Goal: Task Accomplishment & Management: Complete application form

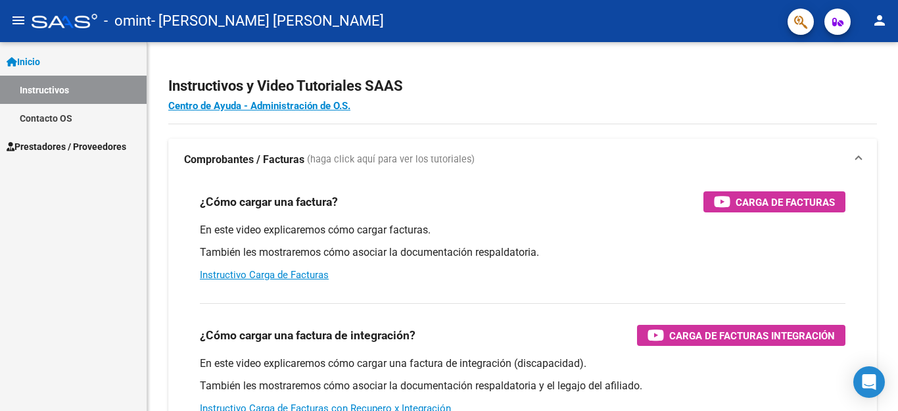
click at [57, 123] on link "Contacto OS" at bounding box center [73, 118] width 147 height 28
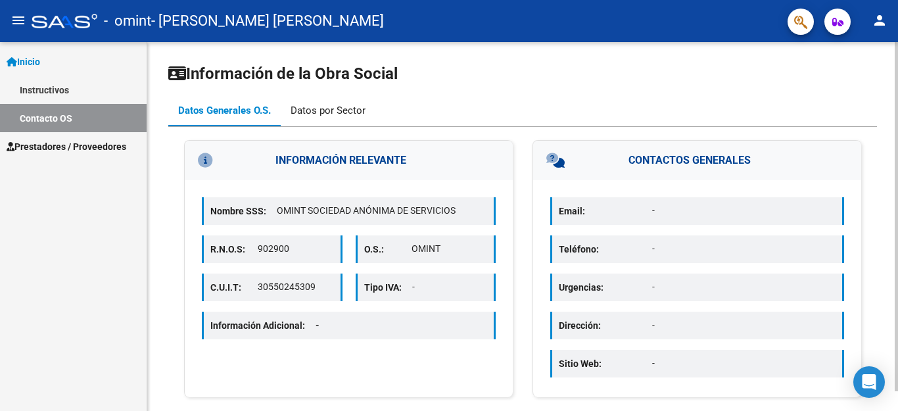
click at [318, 114] on div "Datos por Sector" at bounding box center [328, 110] width 75 height 14
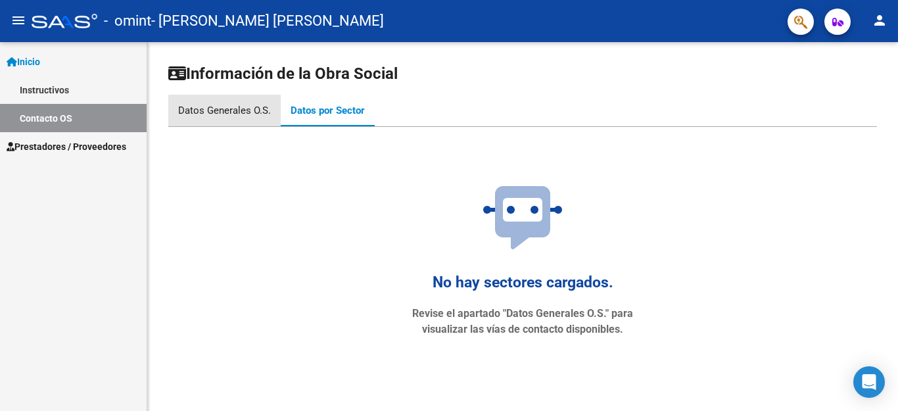
click at [234, 114] on div "Datos Generales O.S." at bounding box center [224, 110] width 93 height 14
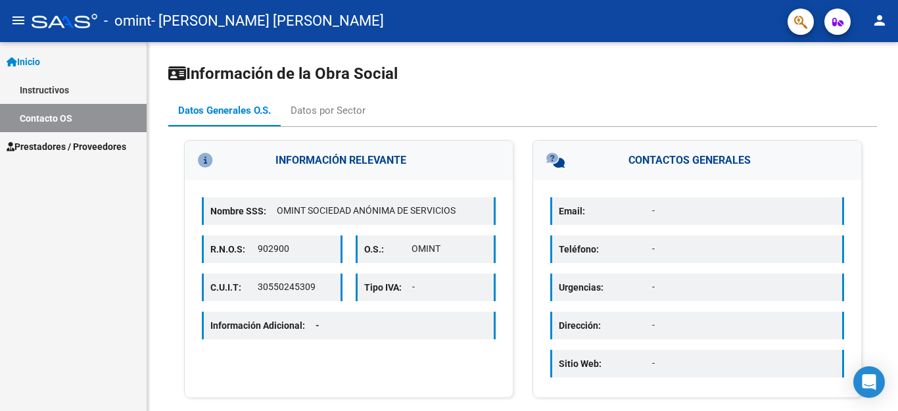
click at [39, 147] on span "Prestadores / Proveedores" at bounding box center [67, 146] width 120 height 14
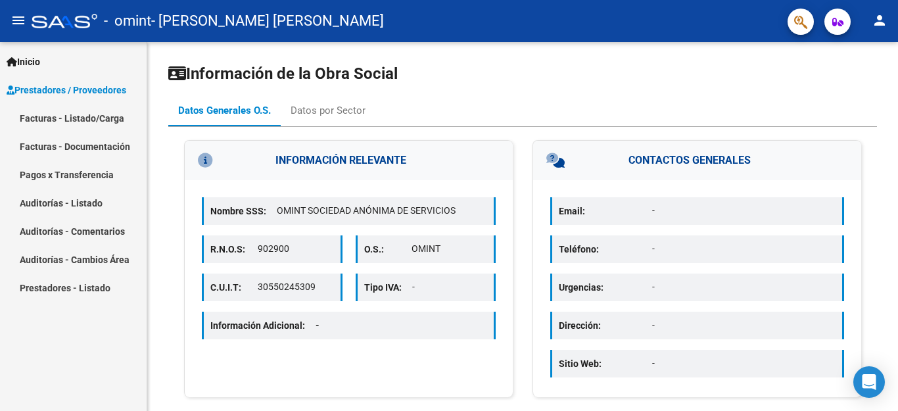
click at [37, 122] on link "Facturas - Listado/Carga" at bounding box center [73, 118] width 147 height 28
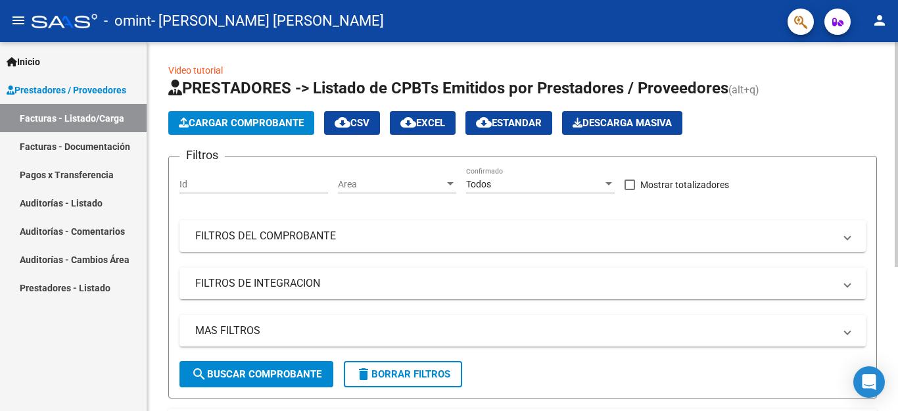
click at [609, 123] on span "Descarga Masiva" at bounding box center [622, 123] width 99 height 12
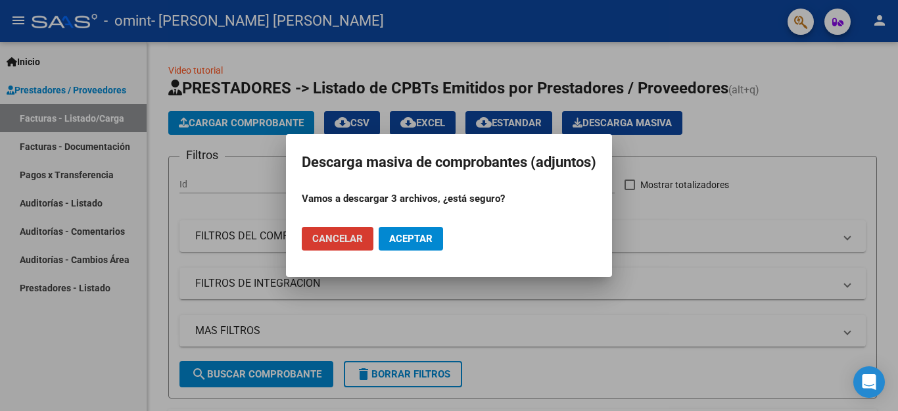
click at [414, 237] on span "Aceptar" at bounding box center [410, 239] width 43 height 12
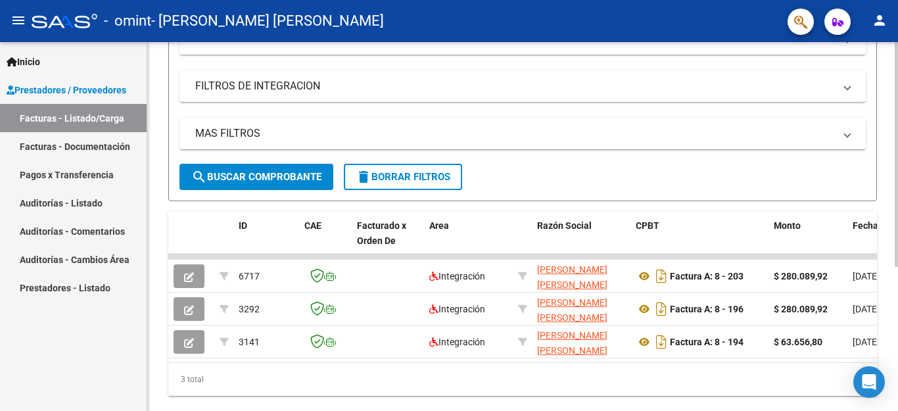
scroll to position [132, 0]
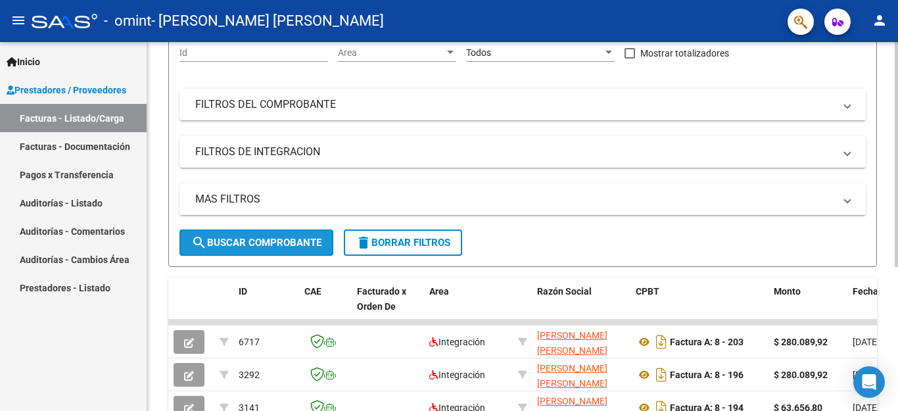
click at [276, 240] on span "search Buscar Comprobante" at bounding box center [256, 243] width 130 height 12
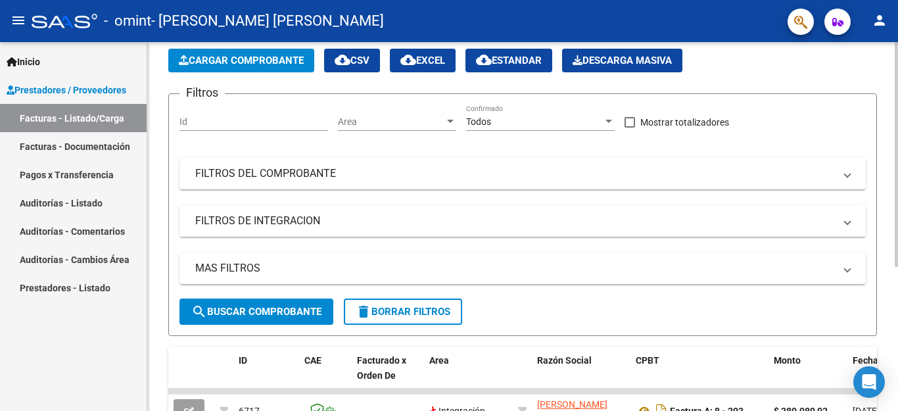
scroll to position [66, 0]
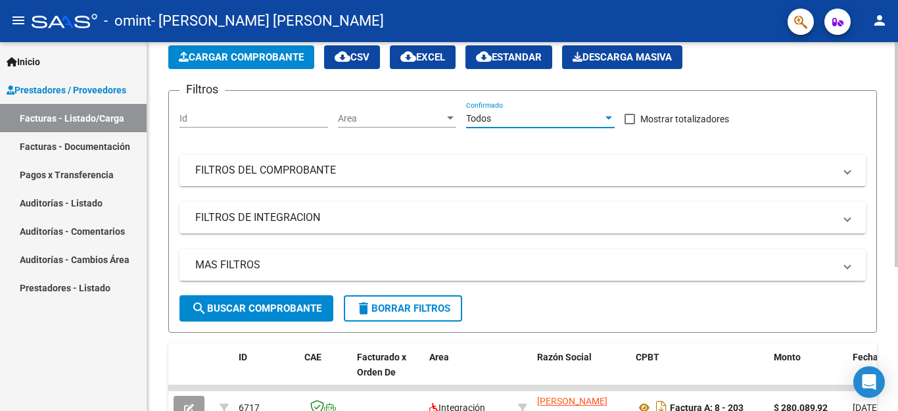
click at [608, 122] on div at bounding box center [609, 118] width 12 height 11
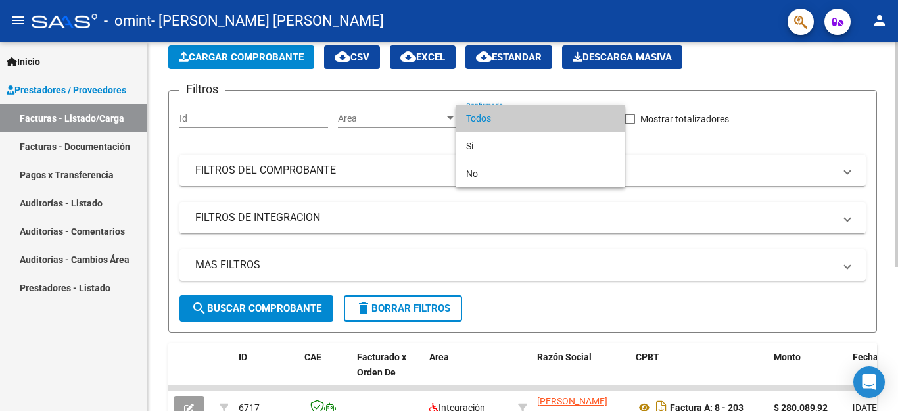
click at [608, 122] on span "Todos" at bounding box center [540, 119] width 149 height 28
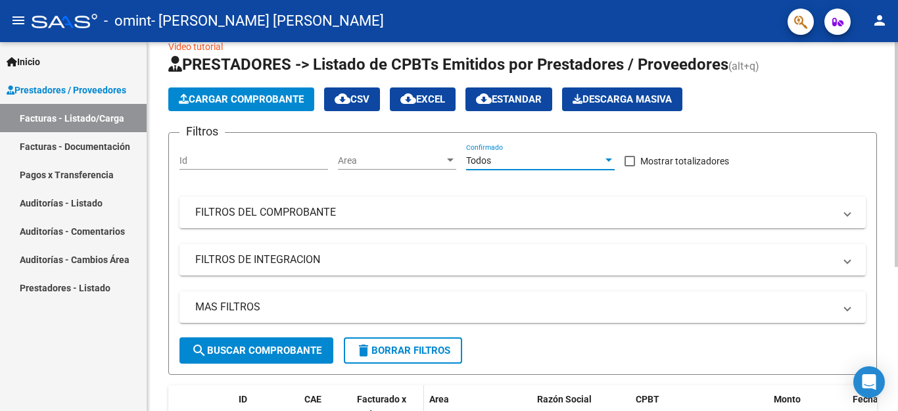
scroll to position [0, 0]
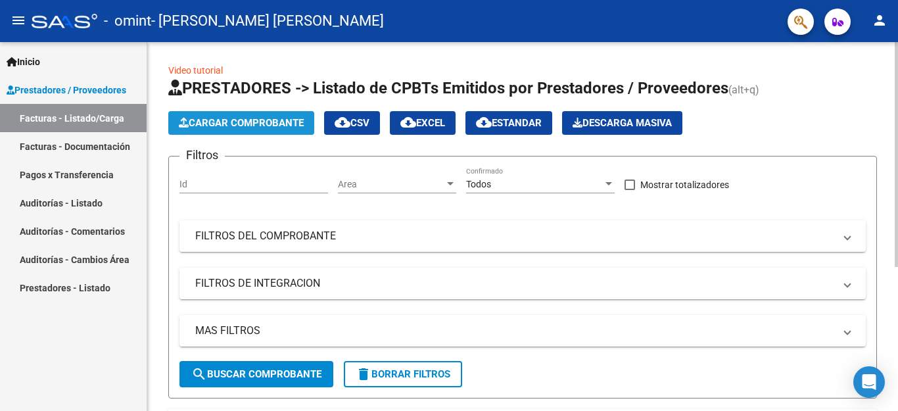
click at [250, 121] on span "Cargar Comprobante" at bounding box center [241, 123] width 125 height 12
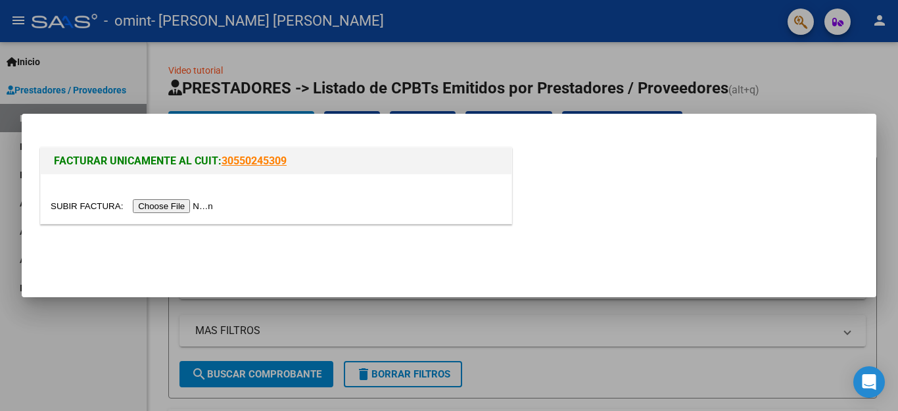
click at [212, 204] on input "file" at bounding box center [134, 206] width 166 height 14
click at [205, 208] on input "file" at bounding box center [134, 206] width 166 height 14
click at [210, 206] on input "file" at bounding box center [134, 206] width 166 height 14
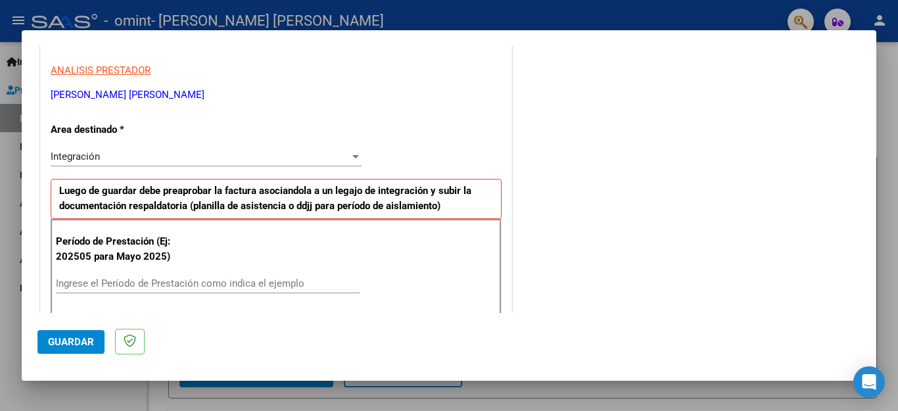
scroll to position [300, 0]
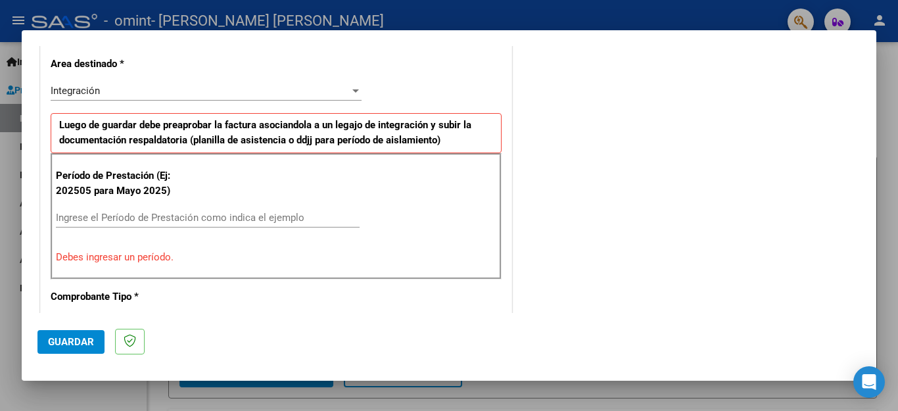
click at [352, 89] on div at bounding box center [355, 90] width 7 height 3
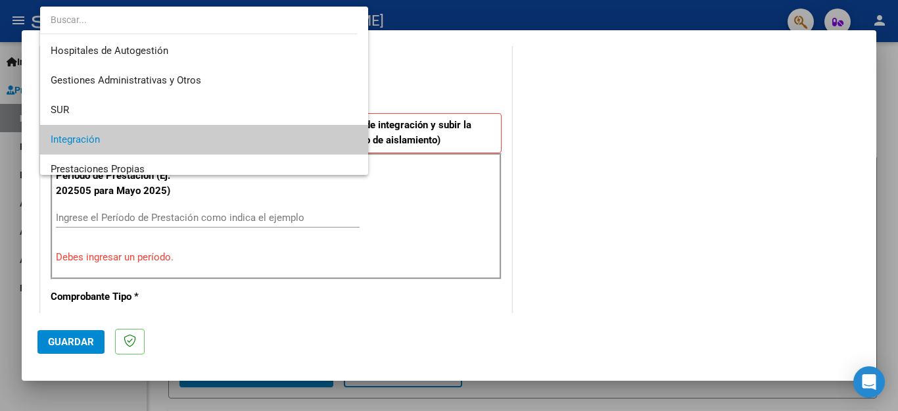
scroll to position [49, 0]
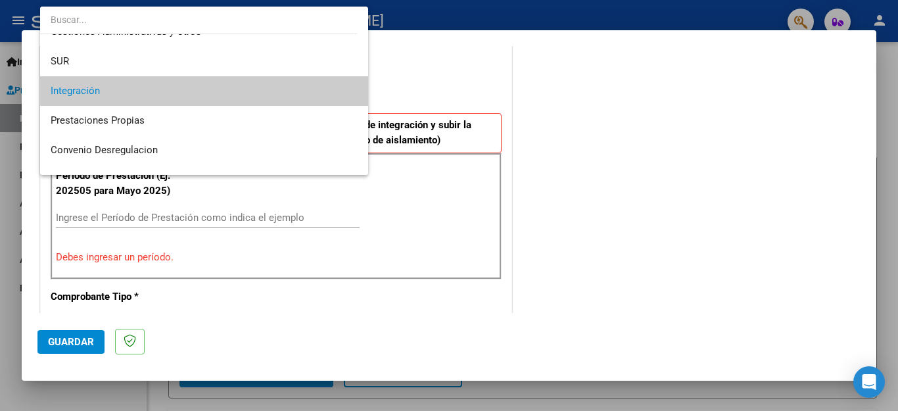
click at [352, 89] on mat-option "Integración" at bounding box center [204, 91] width 328 height 30
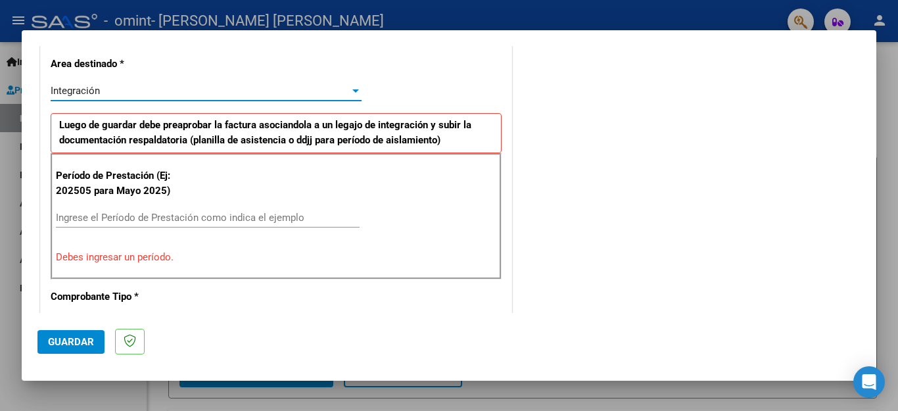
click at [301, 218] on input "Ingrese el Período de Prestación como indica el ejemplo" at bounding box center [208, 218] width 304 height 12
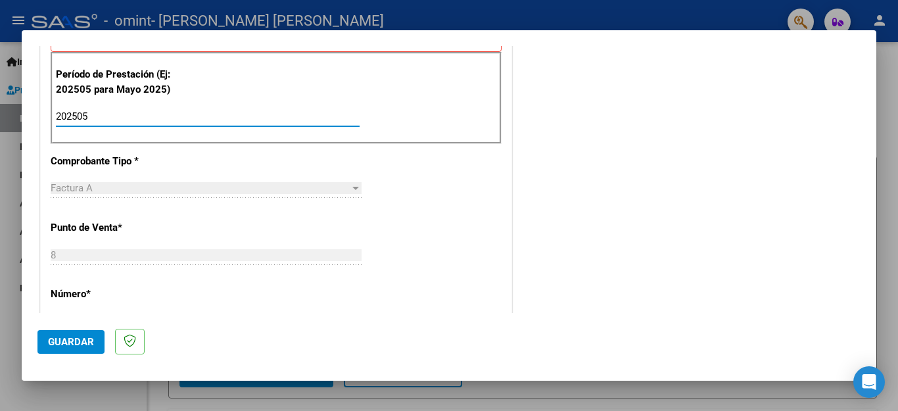
scroll to position [431, 0]
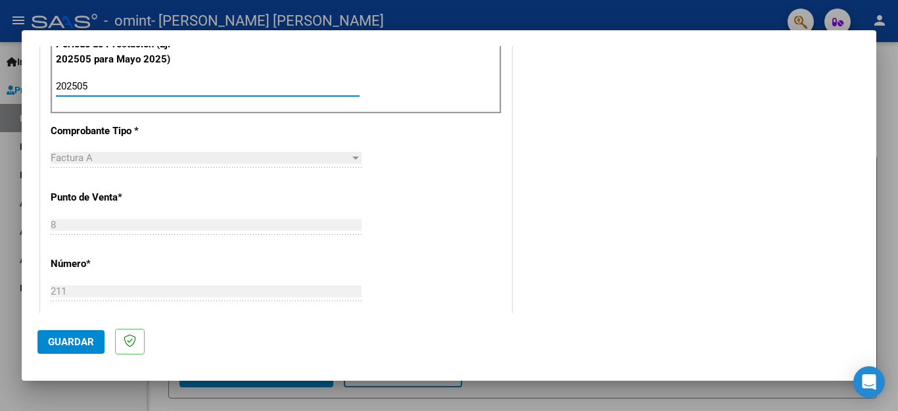
type input "202505"
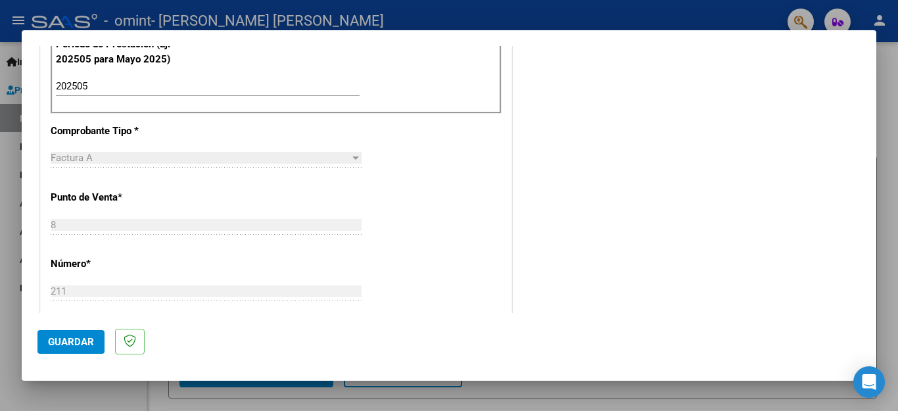
click at [352, 159] on div at bounding box center [355, 157] width 7 height 3
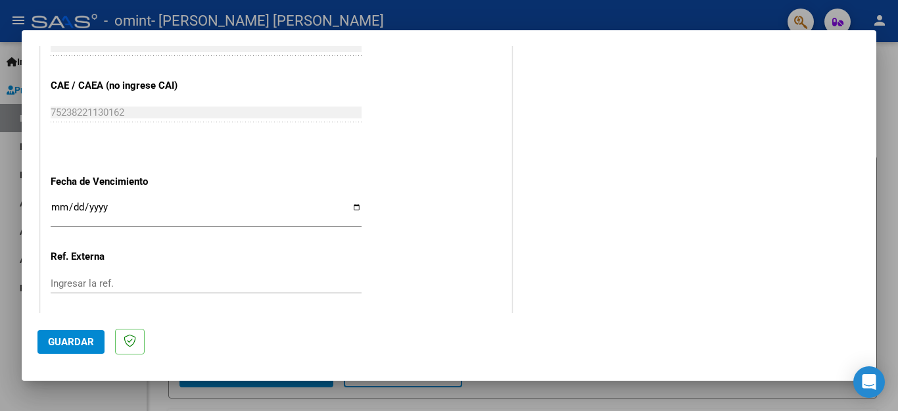
scroll to position [826, 0]
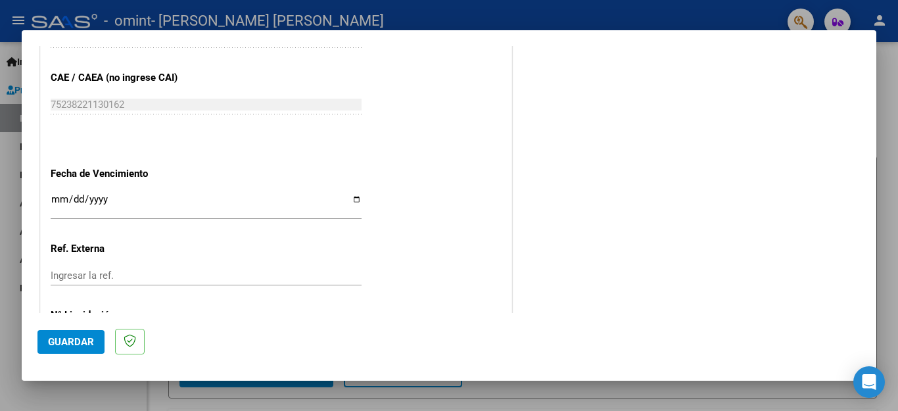
click at [195, 194] on input "Ingresar la fecha" at bounding box center [206, 204] width 311 height 21
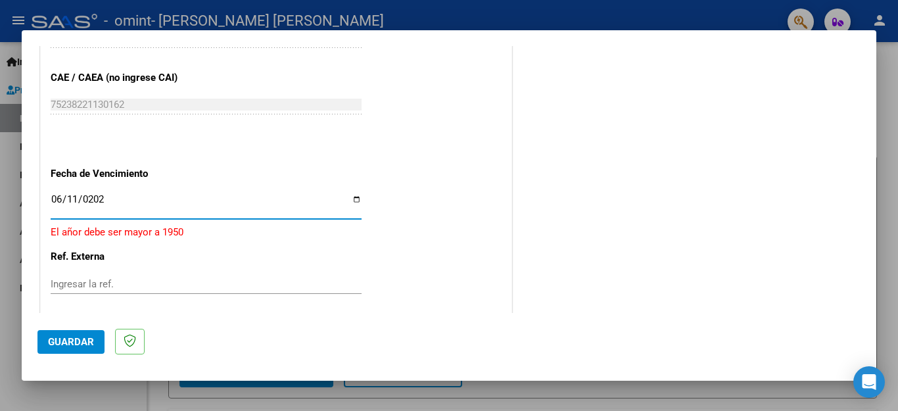
type input "[DATE]"
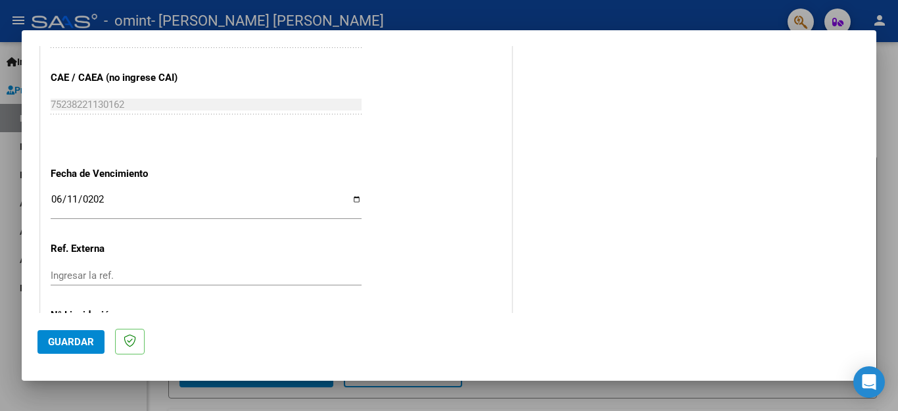
click at [180, 270] on input "Ingresar la ref." at bounding box center [206, 276] width 311 height 12
click at [99, 270] on input "Ingresar la ref." at bounding box center [206, 276] width 311 height 12
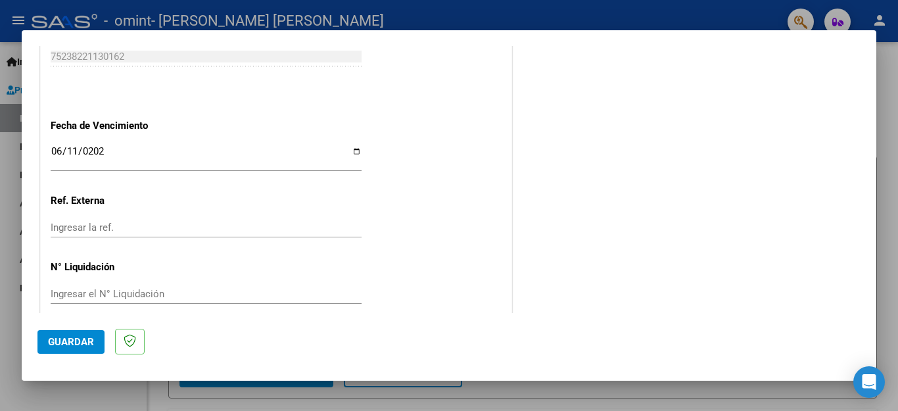
click at [109, 193] on p "Ref. Externa" at bounding box center [118, 200] width 135 height 15
click at [109, 222] on input "Ingresar la ref." at bounding box center [206, 228] width 311 height 12
click at [143, 218] on div "Ingresar la ref." at bounding box center [206, 228] width 311 height 20
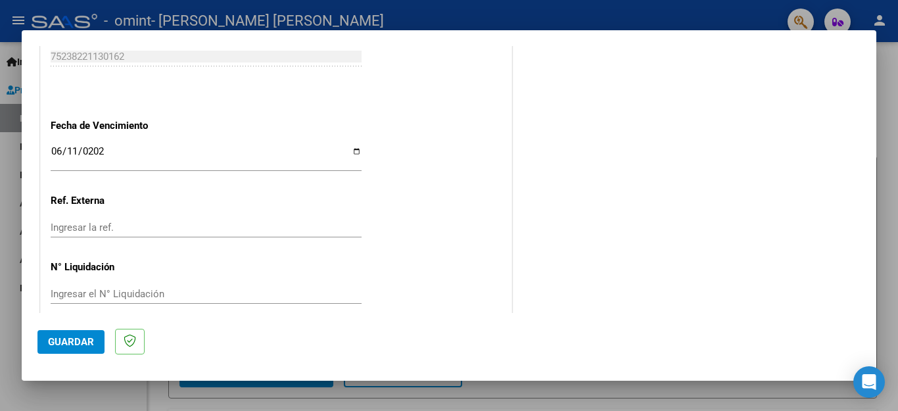
click at [137, 288] on input "Ingresar el N° Liquidación" at bounding box center [206, 294] width 311 height 12
click at [204, 288] on input "Ingresar el N° Liquidación" at bounding box center [206, 294] width 311 height 12
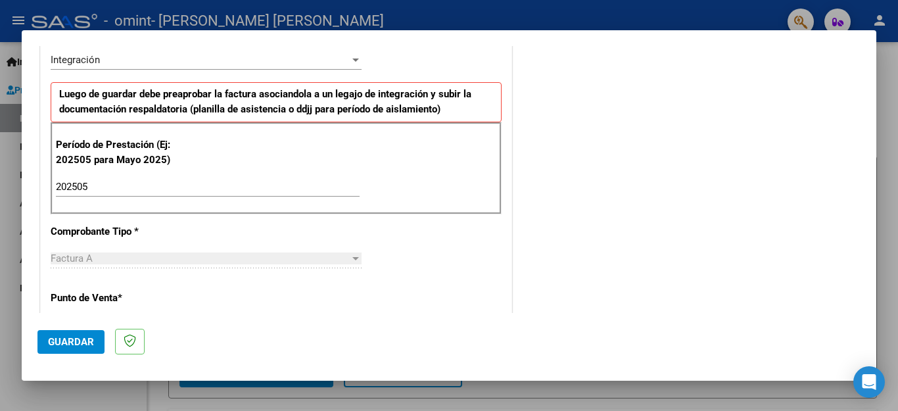
scroll to position [0, 0]
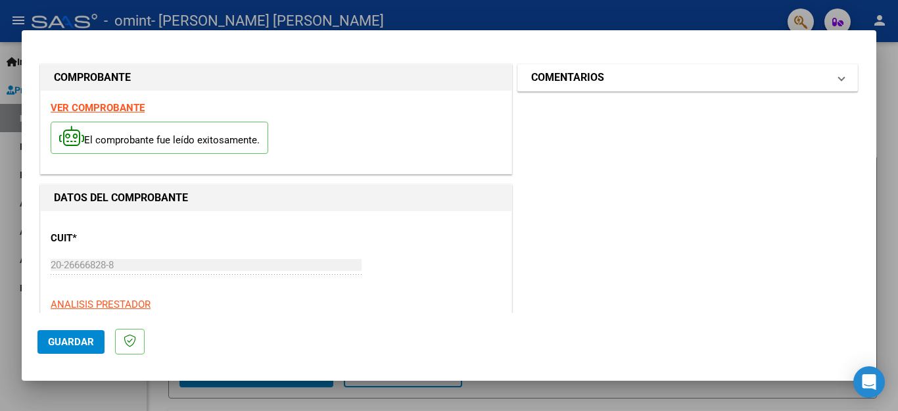
click at [823, 76] on span "COMENTARIOS" at bounding box center [685, 78] width 308 height 16
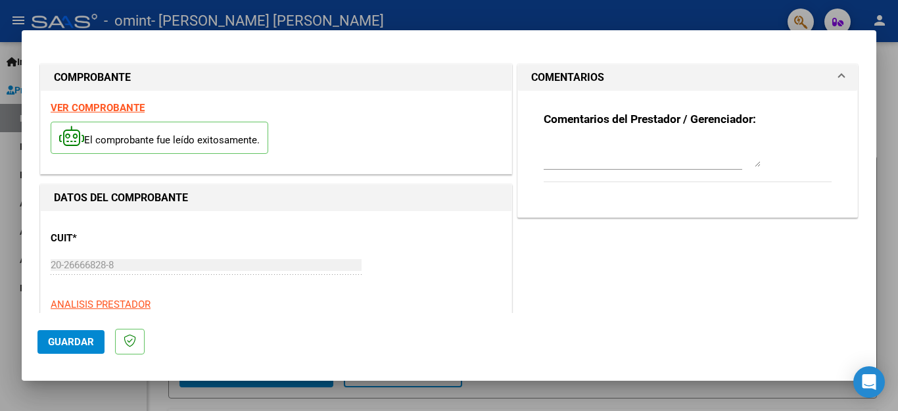
click at [823, 76] on span "COMENTARIOS" at bounding box center [685, 78] width 308 height 16
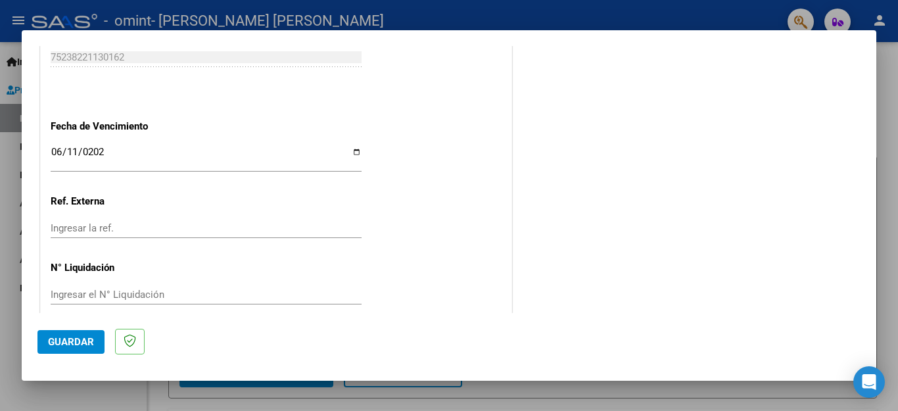
scroll to position [874, 0]
click at [74, 346] on span "Guardar" at bounding box center [71, 342] width 46 height 12
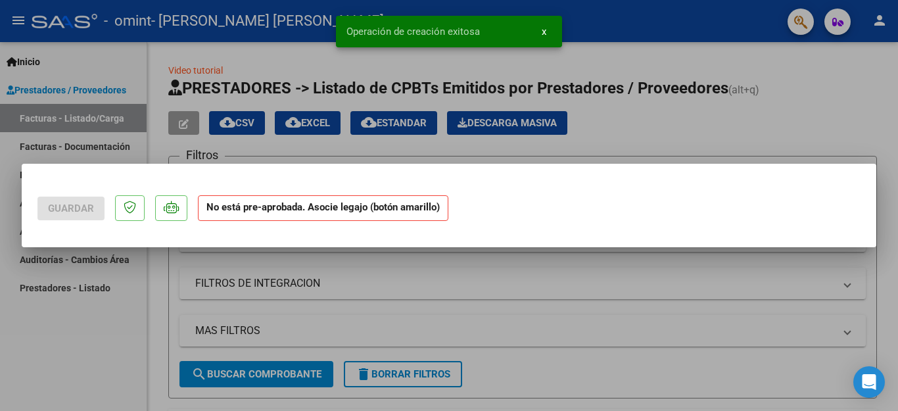
scroll to position [0, 0]
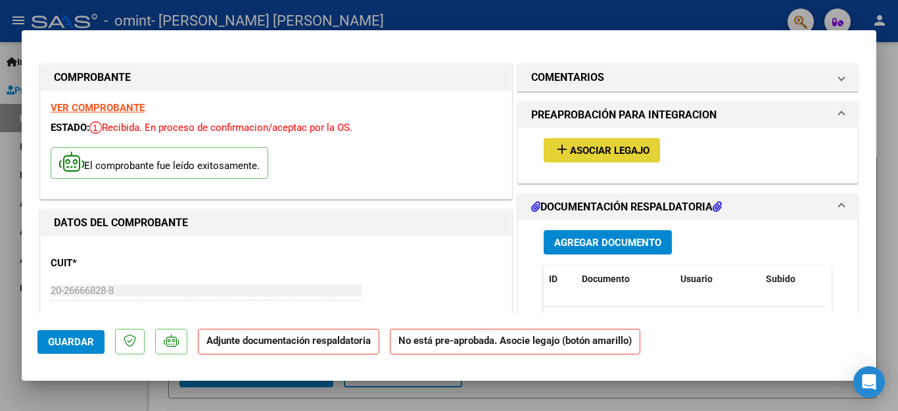
click at [606, 149] on span "Asociar Legajo" at bounding box center [610, 151] width 80 height 12
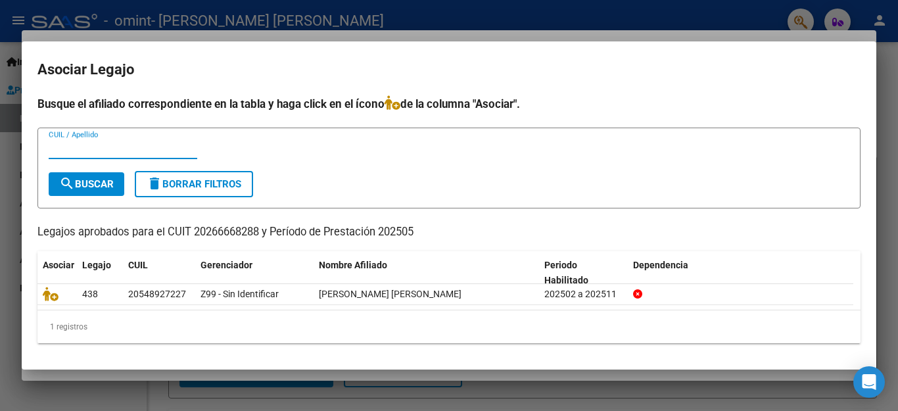
type input "l"
click at [103, 181] on span "search Buscar" at bounding box center [86, 184] width 55 height 12
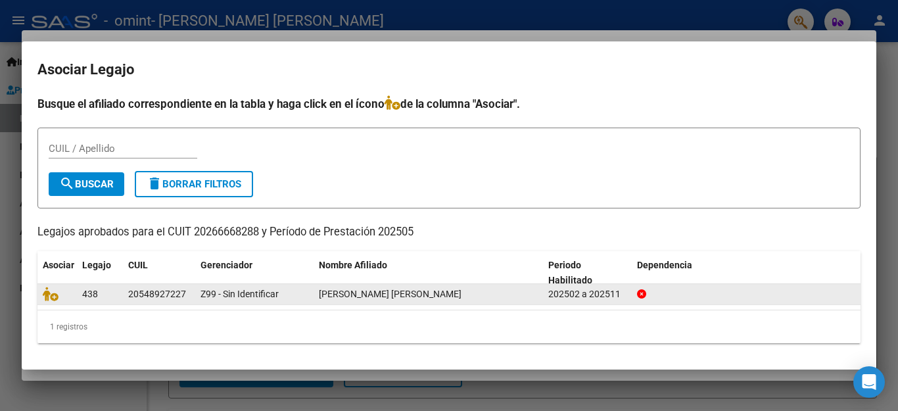
click at [249, 301] on div "Z99 - Sin Identificar" at bounding box center [255, 294] width 108 height 15
click at [249, 296] on span "Z99 - Sin Identificar" at bounding box center [240, 294] width 78 height 11
click at [575, 295] on div "202502 a 202511" at bounding box center [587, 294] width 78 height 15
click at [427, 291] on span "[PERSON_NAME] [PERSON_NAME]" at bounding box center [390, 294] width 143 height 11
click at [47, 292] on icon at bounding box center [51, 294] width 16 height 14
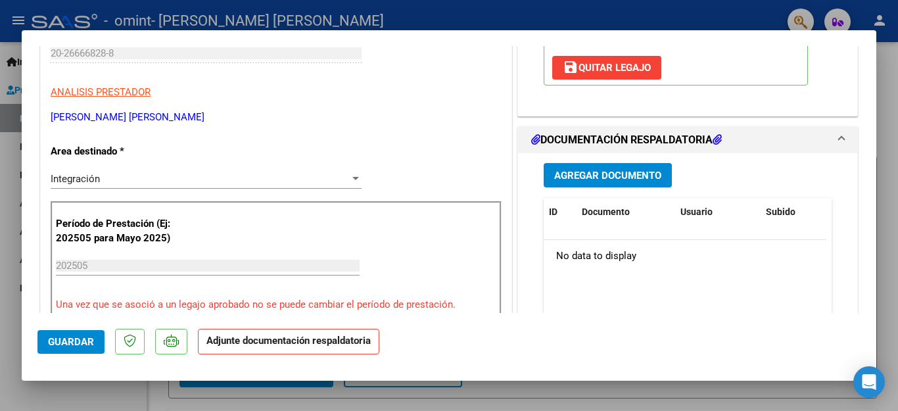
scroll to position [244, 0]
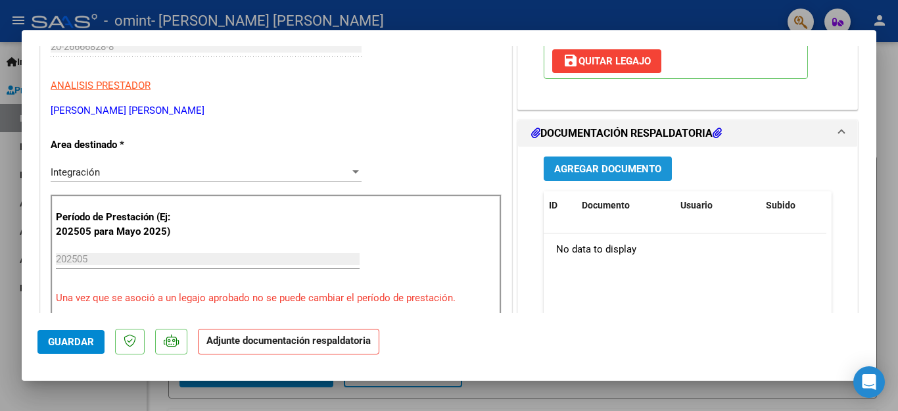
click at [644, 163] on span "Agregar Documento" at bounding box center [607, 169] width 107 height 12
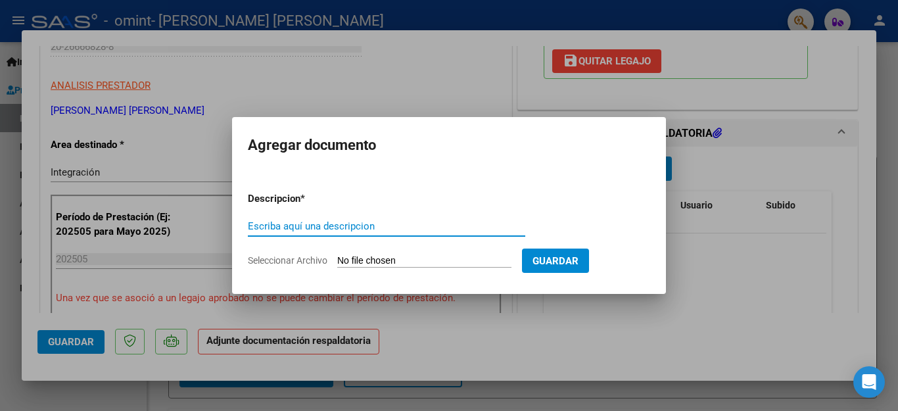
click at [440, 258] on input "Seleccionar Archivo" at bounding box center [424, 261] width 174 height 12
type input "C:\fakepath\[PERSON_NAME] GALO PLANILLA 5-25.pdf"
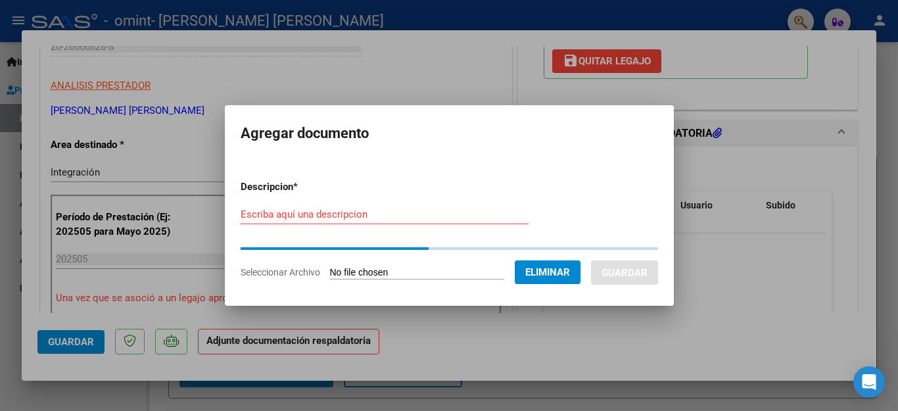
click at [423, 214] on input "Escriba aquí una descripcion" at bounding box center [385, 214] width 288 height 12
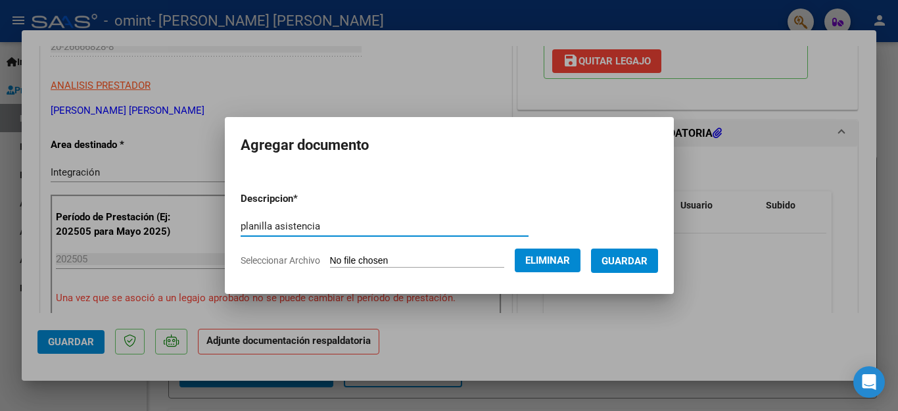
type input "planilla asistencia"
click at [347, 216] on div "planilla asistencia Escriba aquí una descripcion" at bounding box center [385, 226] width 288 height 20
click at [501, 184] on form "Descripcion * planilla asistencia Escriba aquí una descripcion Seleccionar Arch…" at bounding box center [450, 229] width 418 height 96
click at [631, 259] on span "Guardar" at bounding box center [625, 261] width 46 height 12
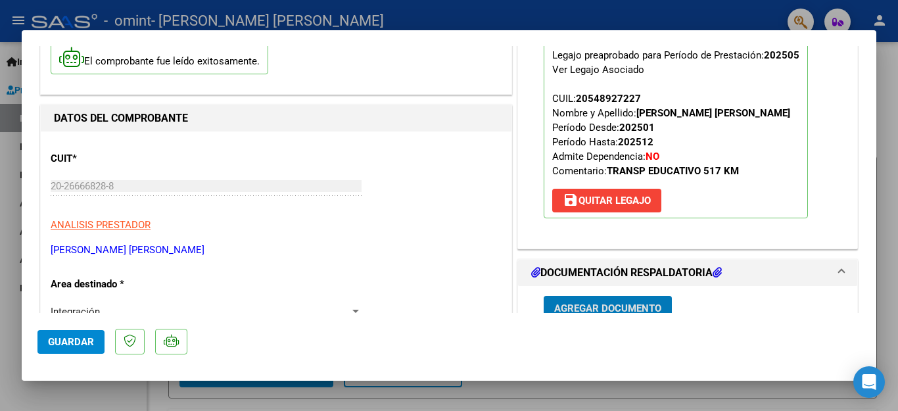
scroll to position [0, 0]
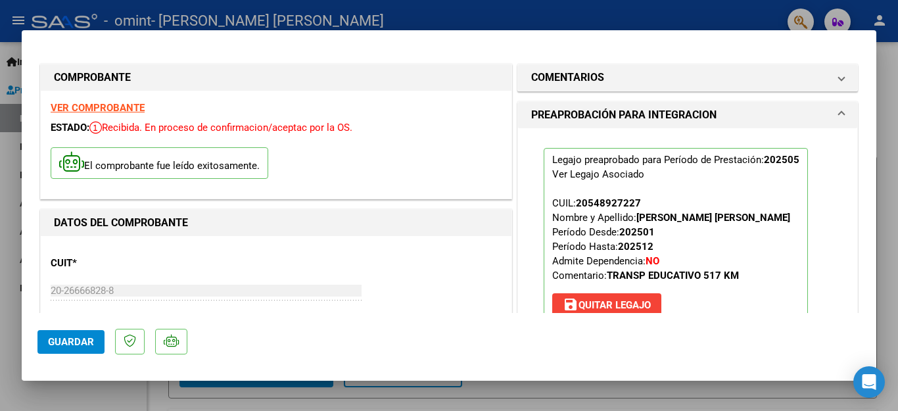
click at [839, 112] on span at bounding box center [841, 115] width 5 height 16
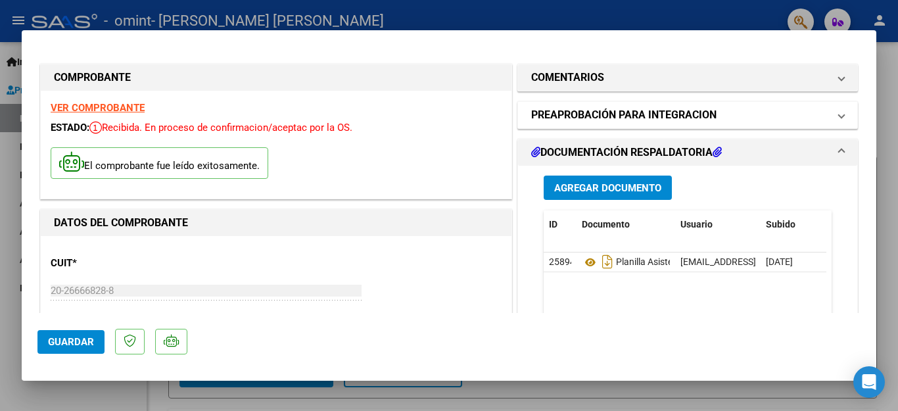
click at [839, 112] on span at bounding box center [841, 115] width 5 height 16
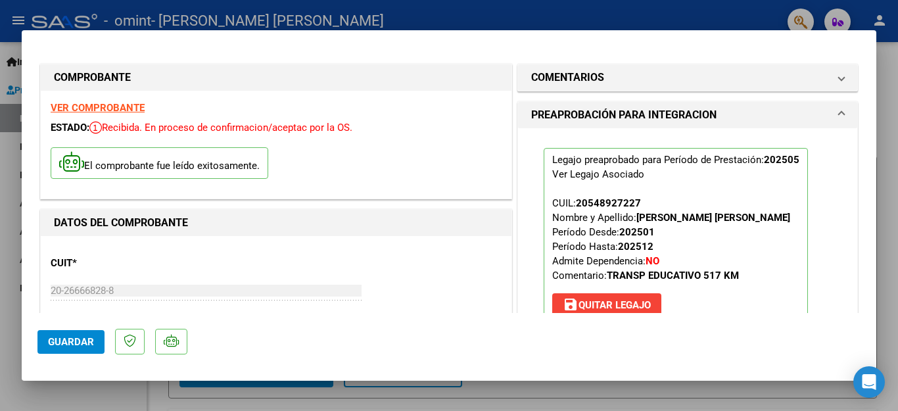
click at [839, 108] on span at bounding box center [841, 115] width 5 height 16
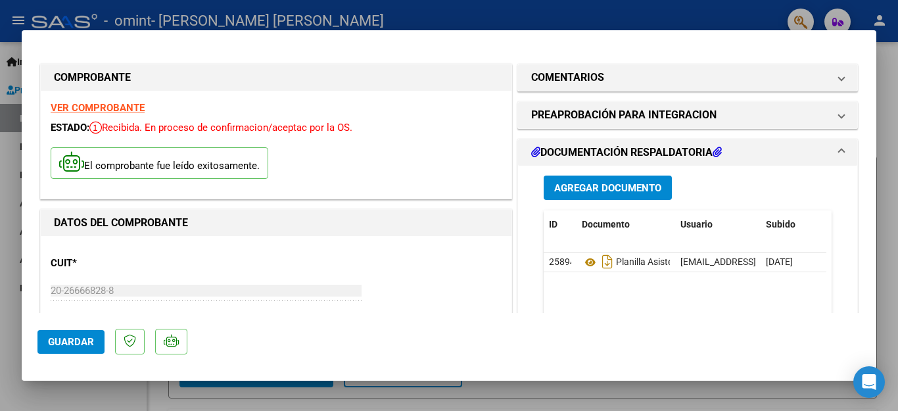
click at [826, 147] on span "DOCUMENTACIÓN RESPALDATORIA" at bounding box center [685, 153] width 308 height 16
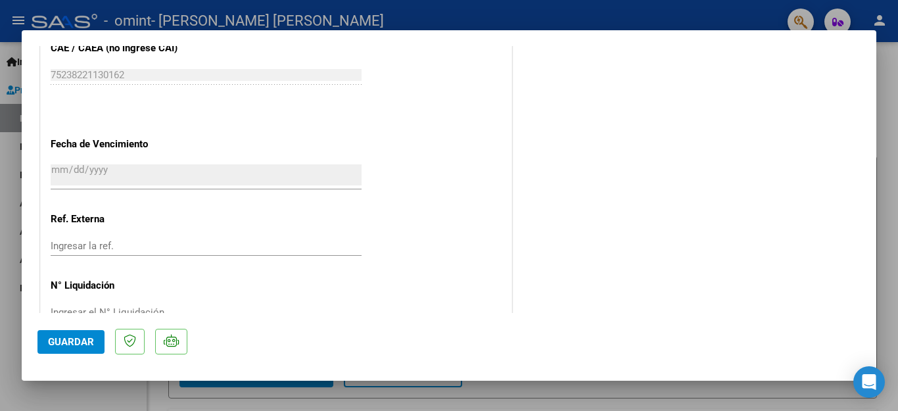
scroll to position [894, 0]
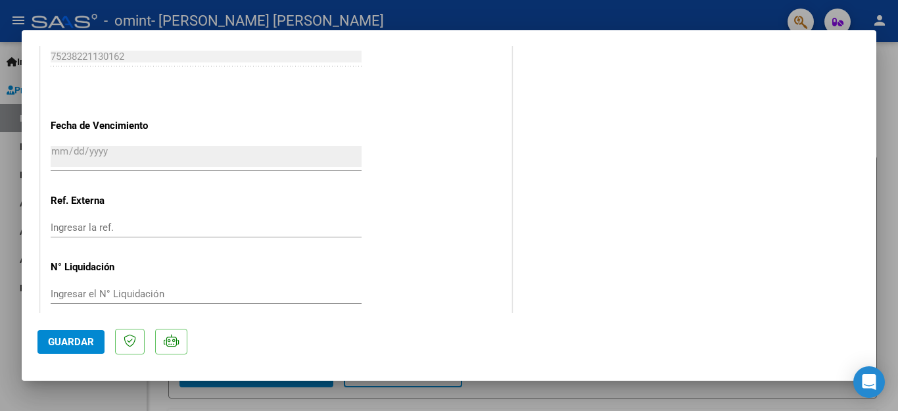
click at [86, 347] on span "Guardar" at bounding box center [71, 342] width 46 height 12
click at [70, 341] on span "Guardar" at bounding box center [71, 342] width 46 height 12
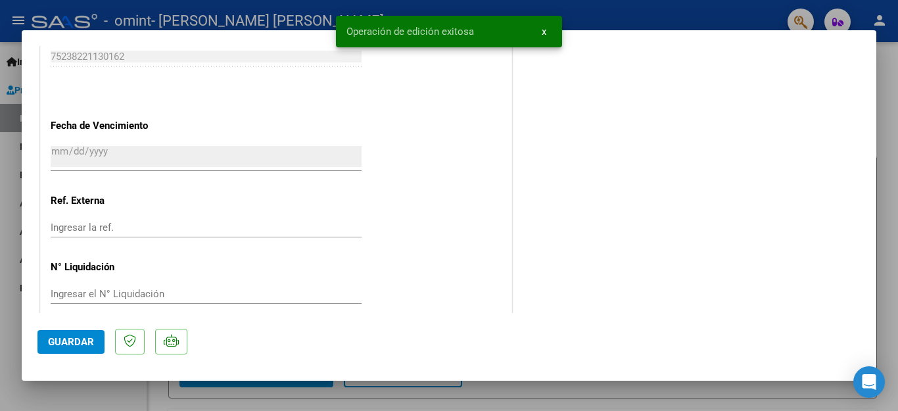
click at [481, 33] on simple-snack-bar "Operación de edición exitosa x" at bounding box center [449, 31] width 205 height 13
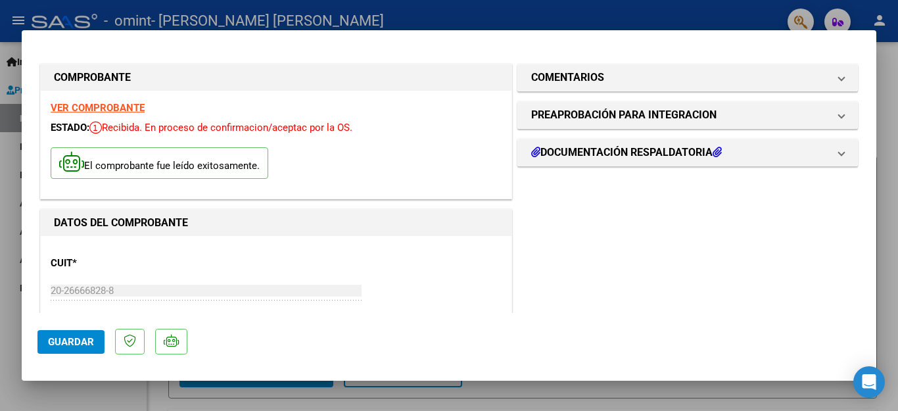
click at [886, 258] on div at bounding box center [449, 205] width 898 height 411
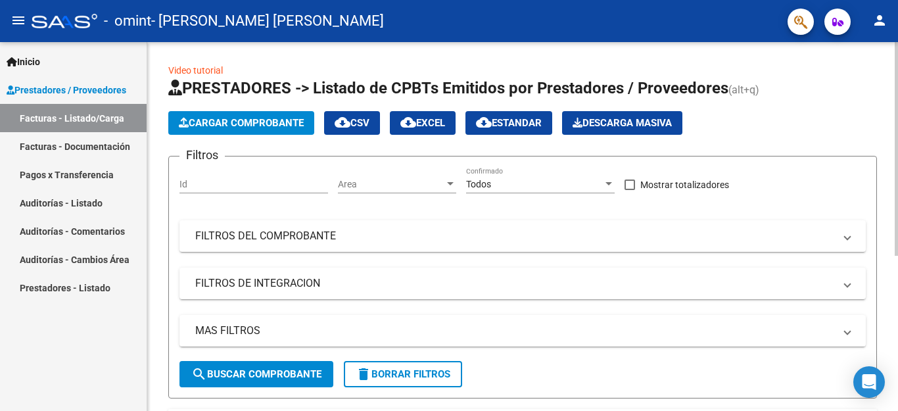
click at [261, 125] on span "Cargar Comprobante" at bounding box center [241, 123] width 125 height 12
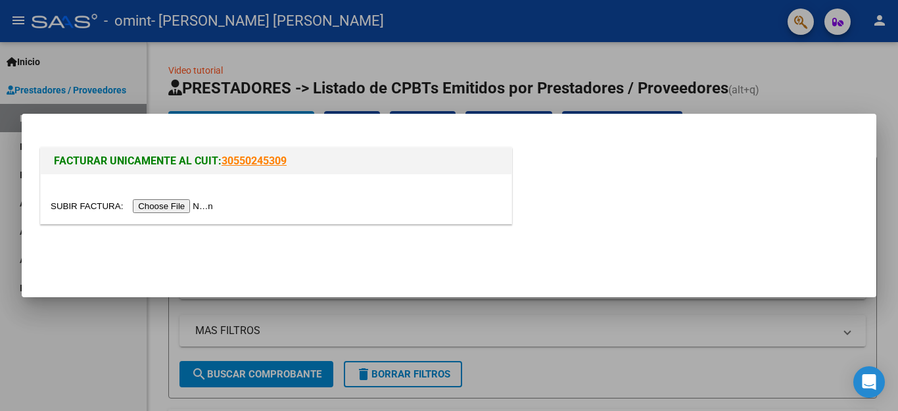
click at [212, 204] on input "file" at bounding box center [134, 206] width 166 height 14
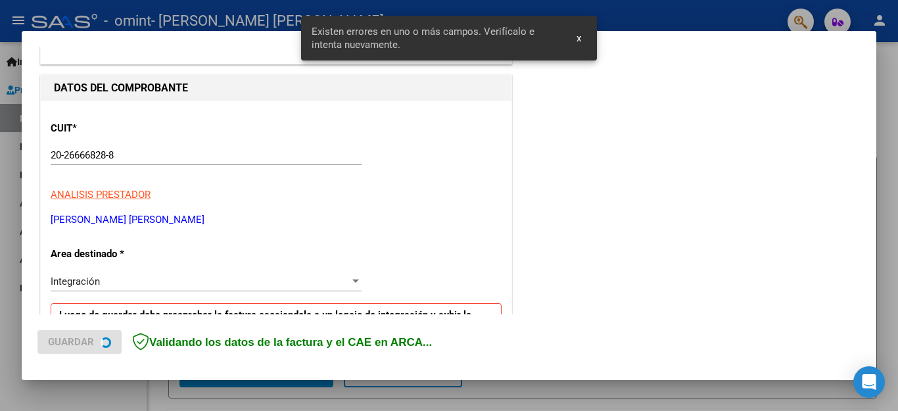
scroll to position [300, 0]
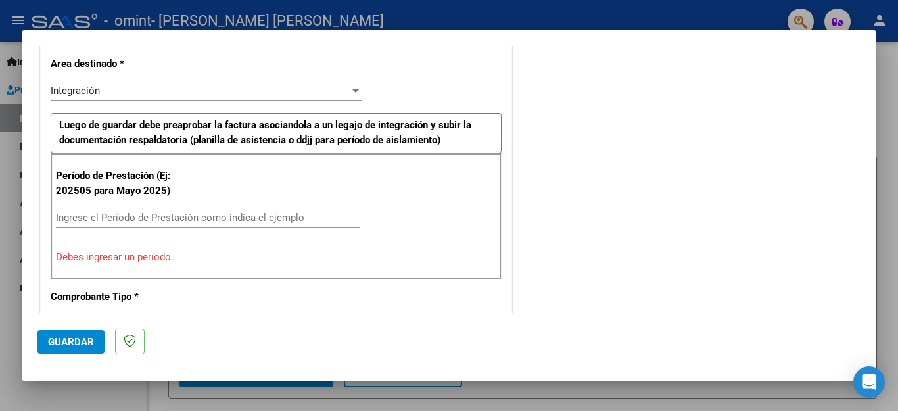
click at [164, 215] on input "Ingrese el Período de Prestación como indica el ejemplo" at bounding box center [208, 218] width 304 height 12
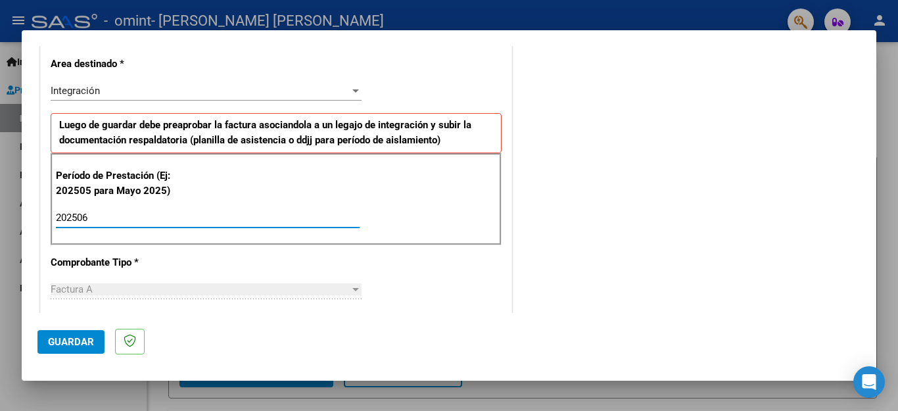
type input "202506"
click at [387, 265] on div "CUIT * 20-26666828-8 Ingresar CUIT ANALISIS PRESTADOR [PERSON_NAME] [PERSON_NAM…" at bounding box center [276, 406] width 471 height 990
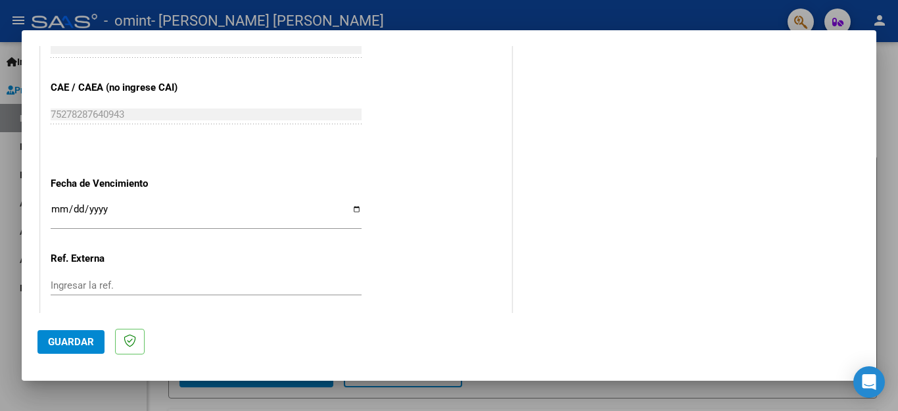
scroll to position [808, 0]
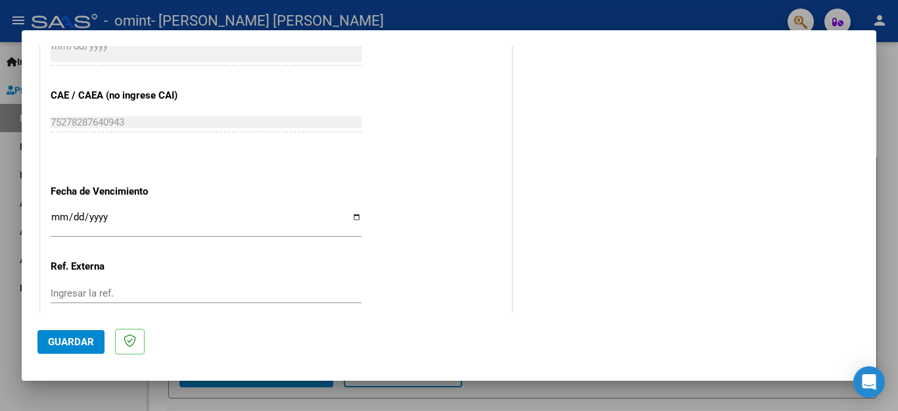
click at [52, 212] on input "Ingresar la fecha" at bounding box center [206, 222] width 311 height 21
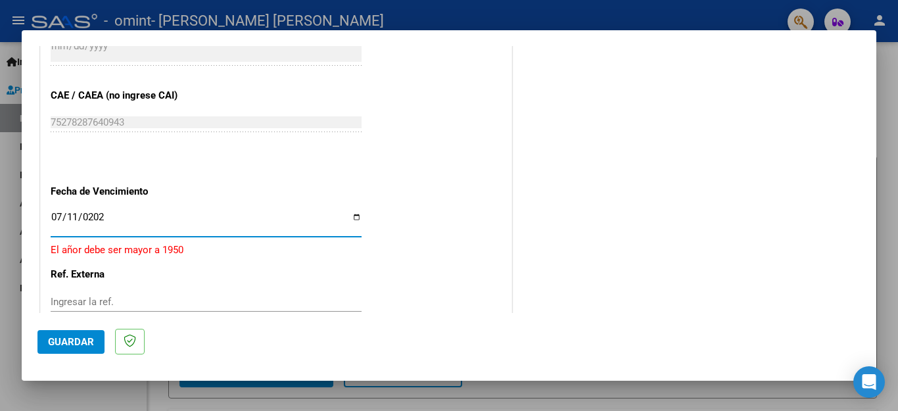
type input "[DATE]"
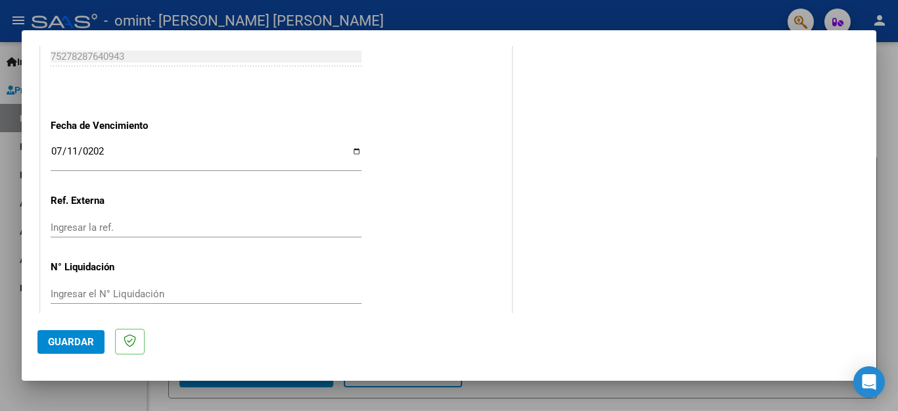
click at [76, 336] on span "Guardar" at bounding box center [71, 342] width 46 height 12
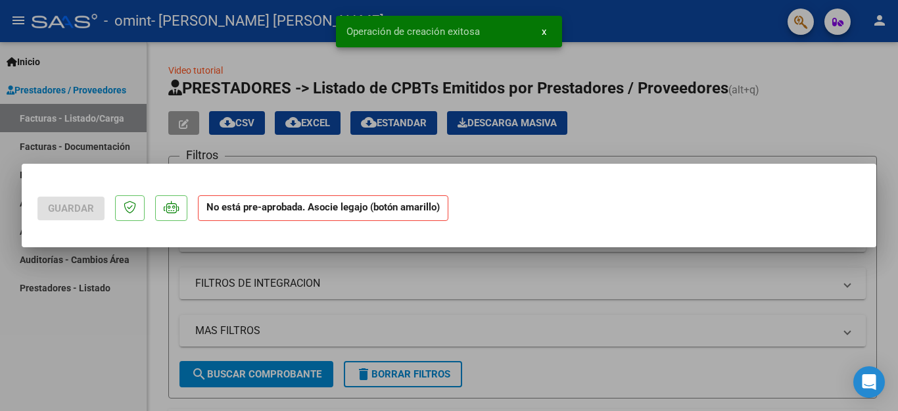
scroll to position [0, 0]
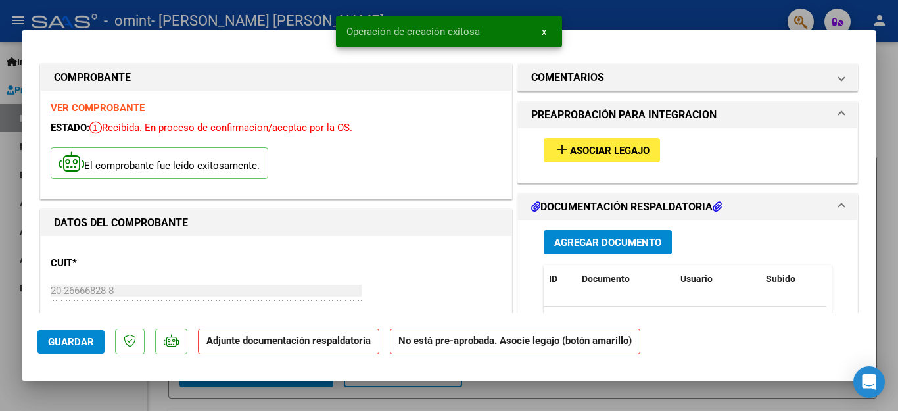
click at [623, 153] on span "Asociar Legajo" at bounding box center [610, 151] width 80 height 12
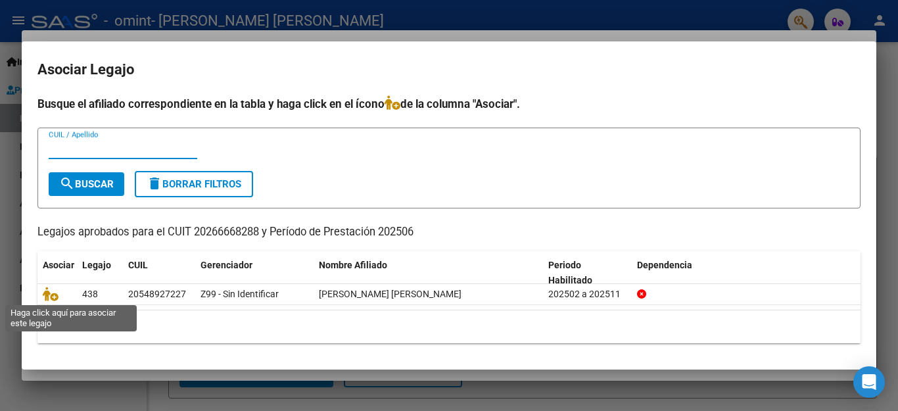
click at [47, 289] on icon at bounding box center [51, 294] width 16 height 14
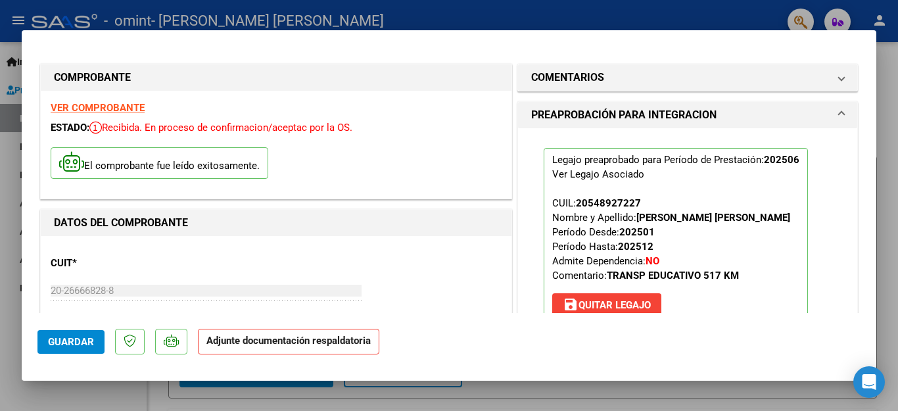
scroll to position [132, 0]
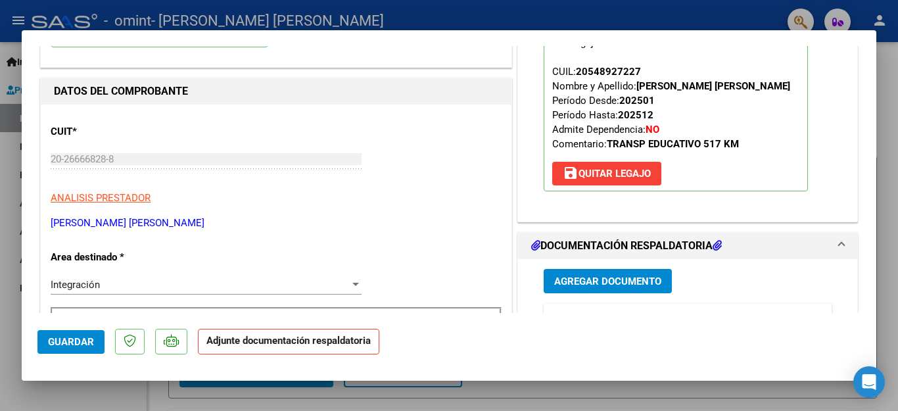
click at [624, 283] on span "Agregar Documento" at bounding box center [607, 282] width 107 height 12
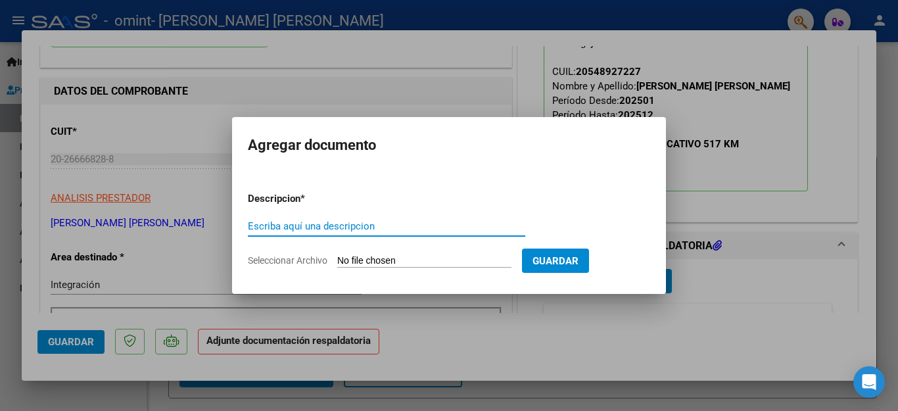
click at [414, 229] on input "Escriba aquí una descripcion" at bounding box center [386, 226] width 277 height 12
type input "planilla asistencia"
click at [425, 256] on input "Seleccionar Archivo" at bounding box center [424, 261] width 174 height 12
type input "C:\fakepath\[PERSON_NAME] GALO PLANILLA 6-25.pdf"
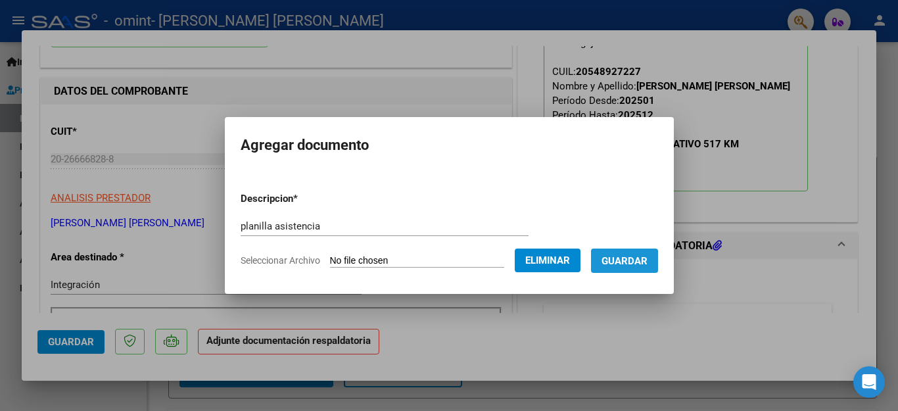
click at [611, 264] on span "Guardar" at bounding box center [625, 261] width 46 height 12
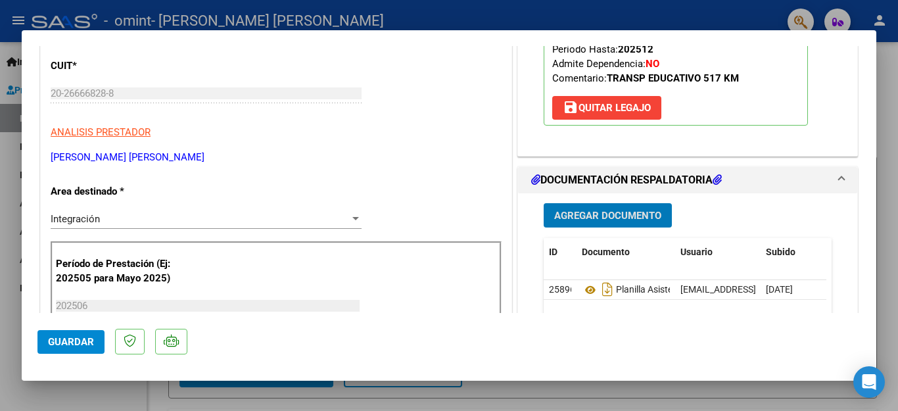
scroll to position [66, 0]
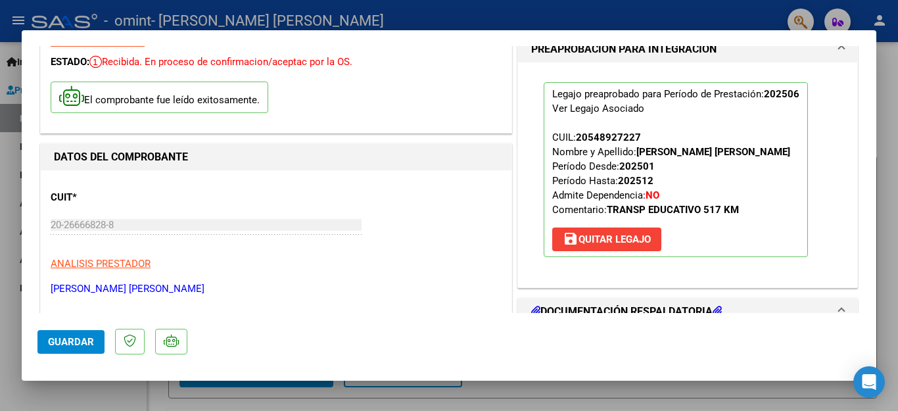
click at [834, 55] on mat-expansion-panel-header "PREAPROBACIÓN PARA INTEGRACION" at bounding box center [687, 49] width 339 height 26
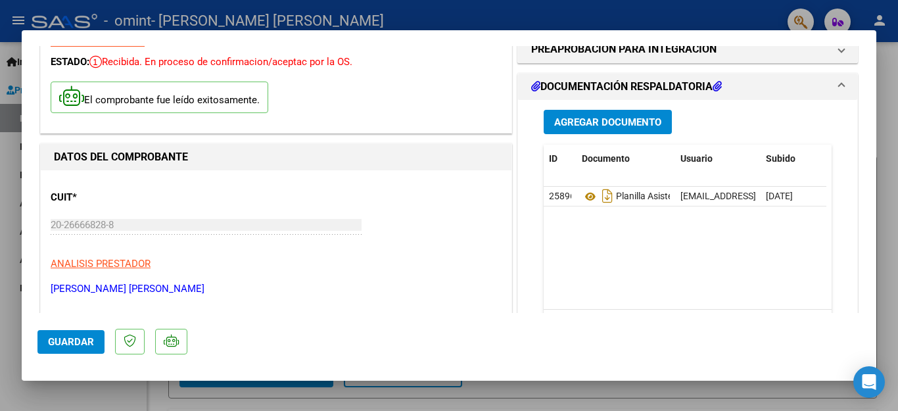
click at [839, 93] on span at bounding box center [841, 87] width 5 height 16
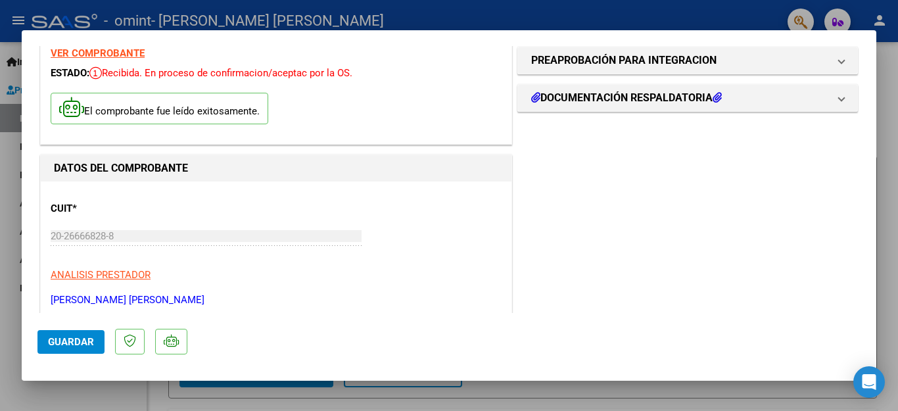
scroll to position [894, 0]
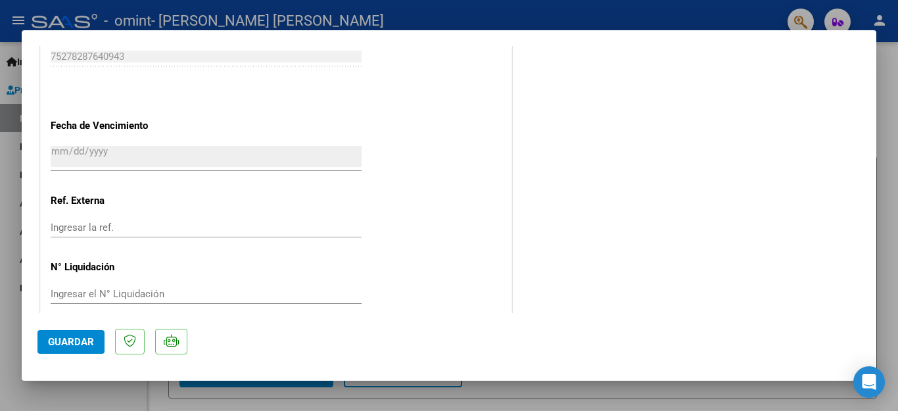
click at [74, 343] on span "Guardar" at bounding box center [71, 342] width 46 height 12
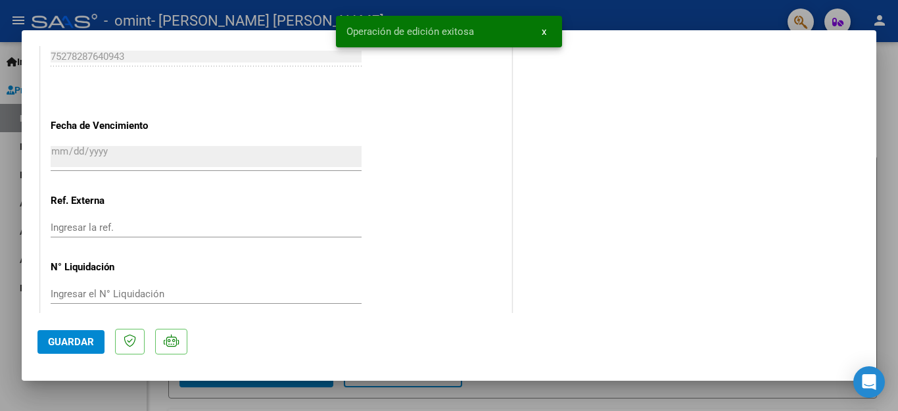
click at [691, 393] on div at bounding box center [449, 205] width 898 height 411
type input "$ 0,00"
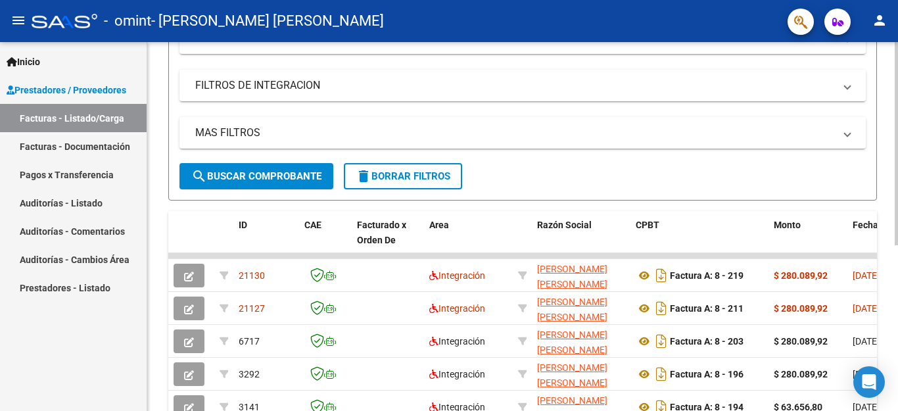
scroll to position [197, 0]
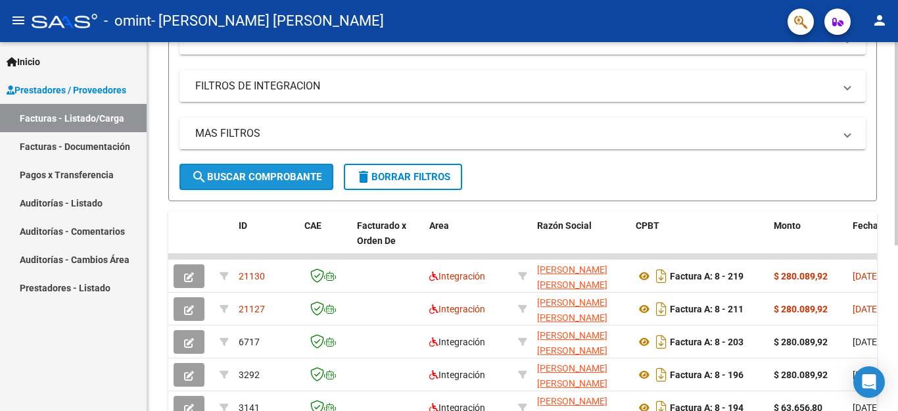
click at [251, 176] on span "search Buscar Comprobante" at bounding box center [256, 177] width 130 height 12
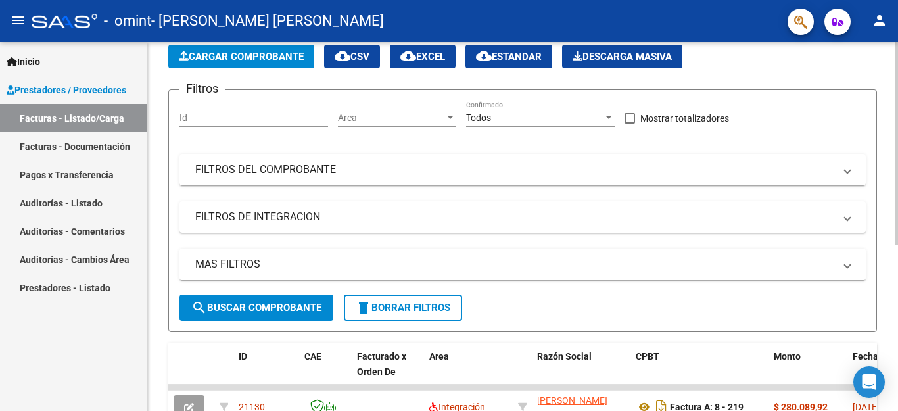
scroll to position [0, 0]
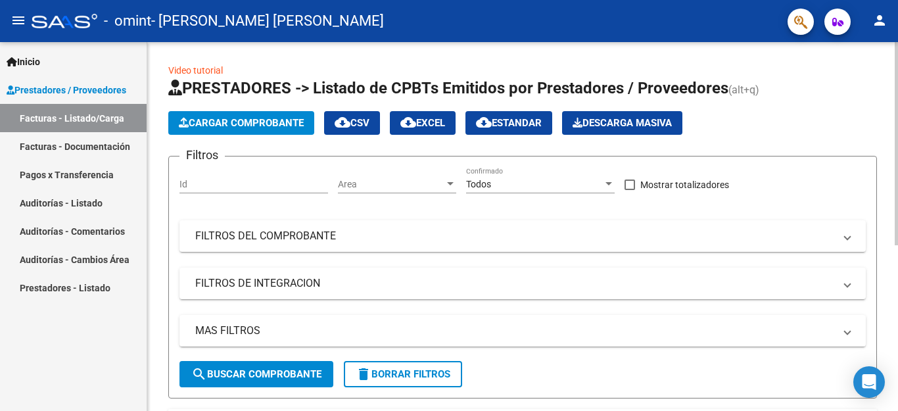
click at [225, 122] on span "Cargar Comprobante" at bounding box center [241, 123] width 125 height 12
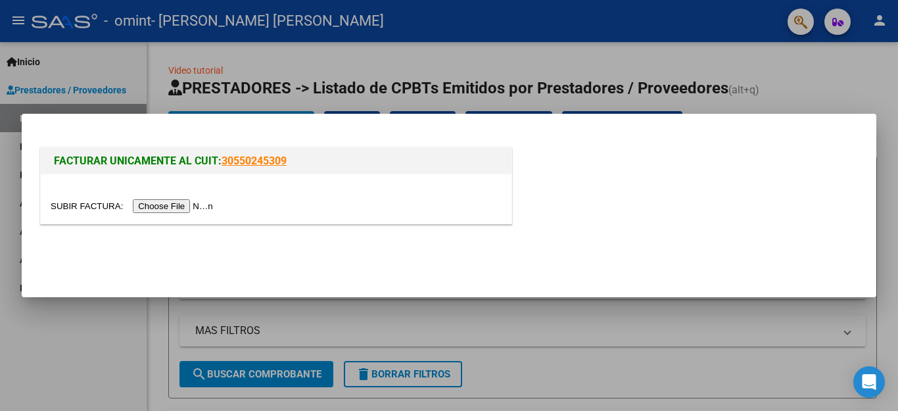
click at [196, 210] on input "file" at bounding box center [134, 206] width 166 height 14
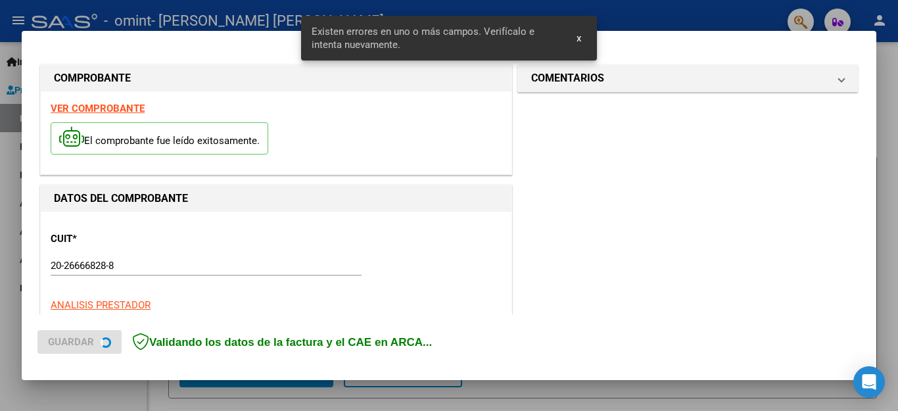
scroll to position [300, 0]
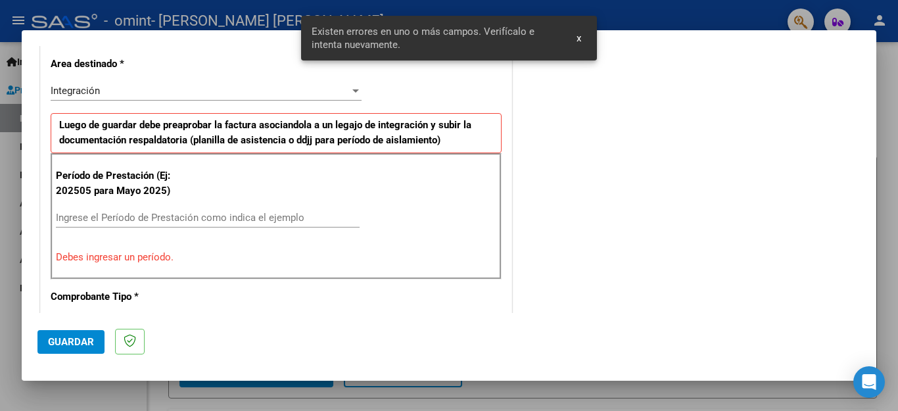
click at [181, 218] on input "Ingrese el Período de Prestación como indica el ejemplo" at bounding box center [208, 218] width 304 height 12
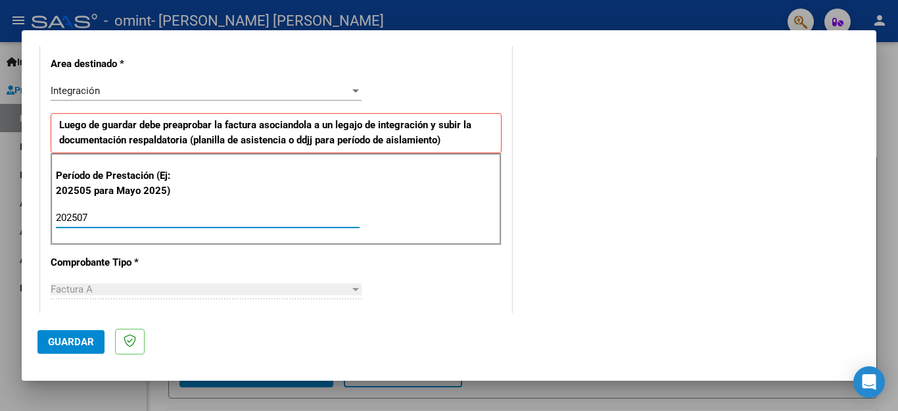
type input "202507"
click at [543, 215] on div "COMENTARIOS Comentarios del Prestador / Gerenciador:" at bounding box center [688, 332] width 346 height 1143
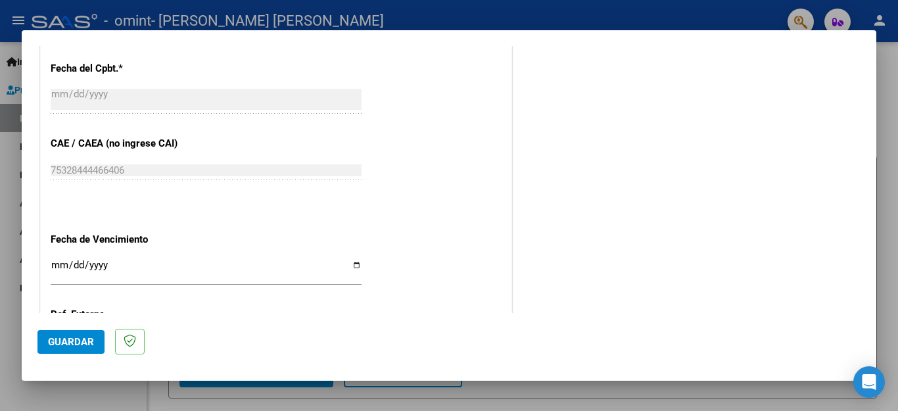
scroll to position [826, 0]
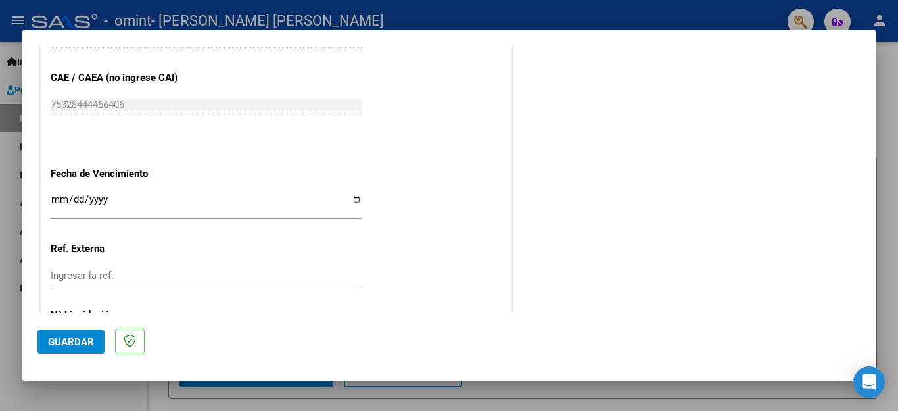
click at [53, 196] on input "Ingresar la fecha" at bounding box center [206, 204] width 311 height 21
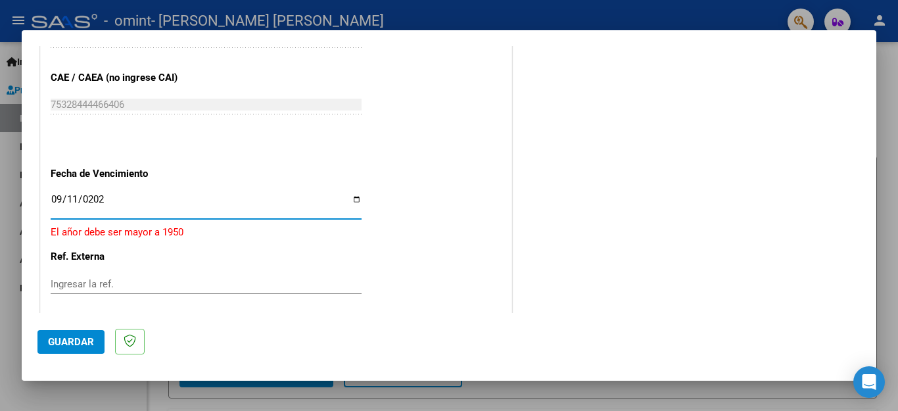
type input "[DATE]"
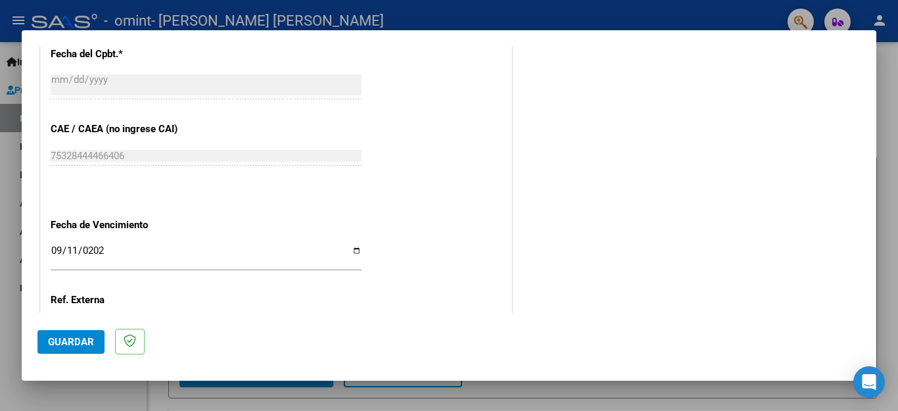
scroll to position [760, 0]
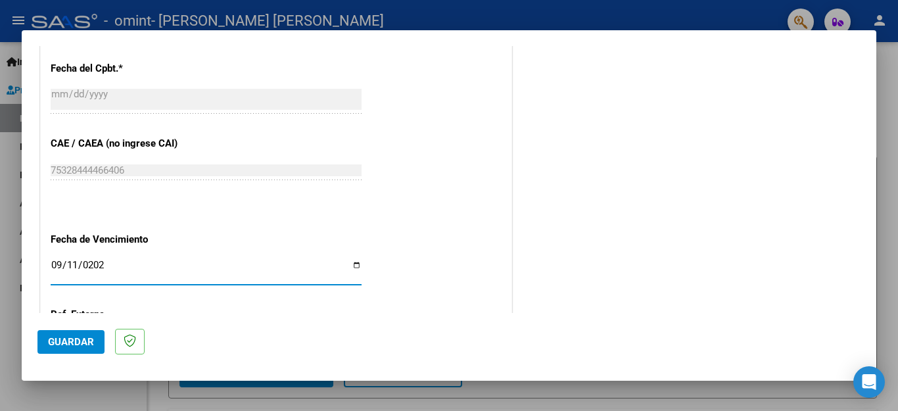
click at [74, 260] on input "[DATE]" at bounding box center [206, 270] width 311 height 21
type input "[DATE]"
click at [178, 278] on div "[DATE] Ingresar la fecha" at bounding box center [206, 276] width 311 height 40
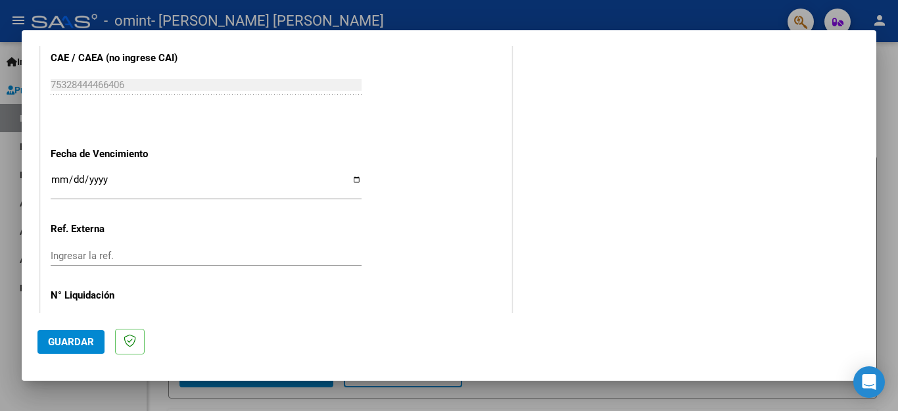
scroll to position [874, 0]
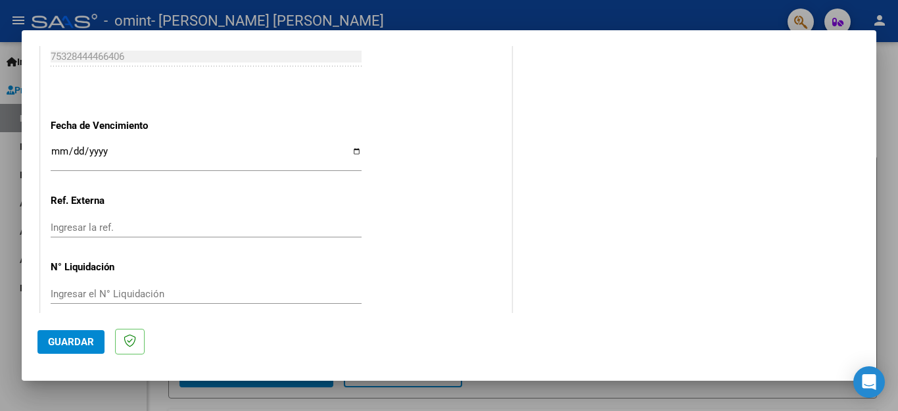
click at [77, 342] on span "Guardar" at bounding box center [71, 342] width 46 height 12
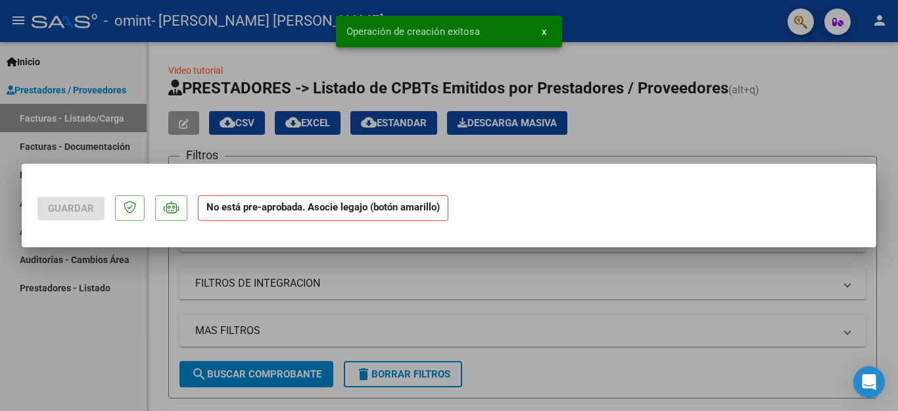
scroll to position [0, 0]
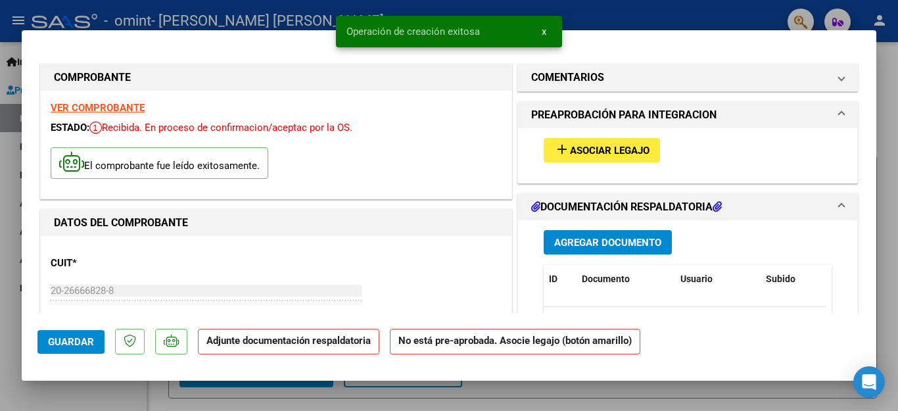
click at [602, 257] on div "Agregar Documento ID Documento Usuario Subido Acción No data to display 0 total…" at bounding box center [688, 351] width 308 height 262
click at [608, 154] on span "Asociar Legajo" at bounding box center [610, 151] width 80 height 12
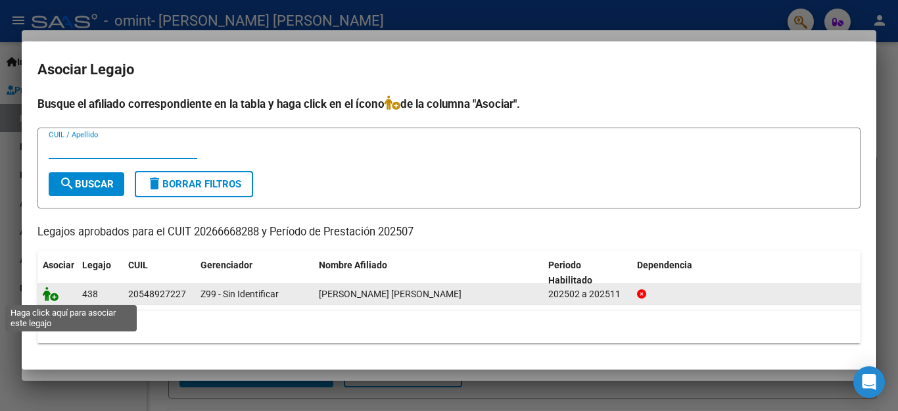
click at [50, 293] on icon at bounding box center [51, 294] width 16 height 14
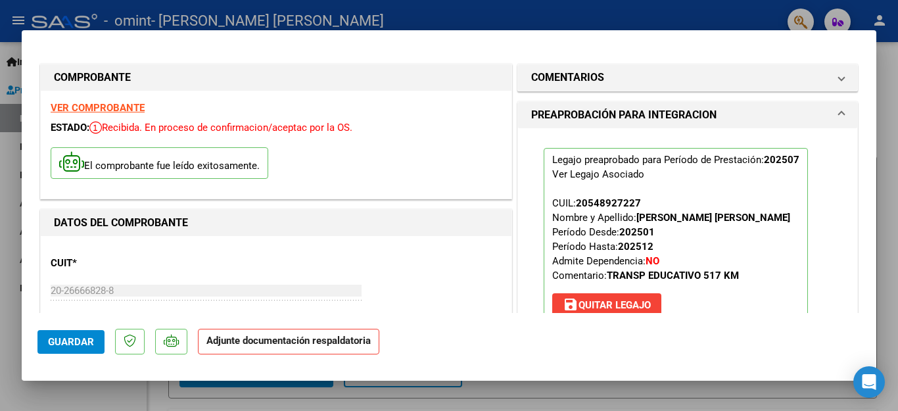
click at [839, 114] on span at bounding box center [841, 115] width 5 height 16
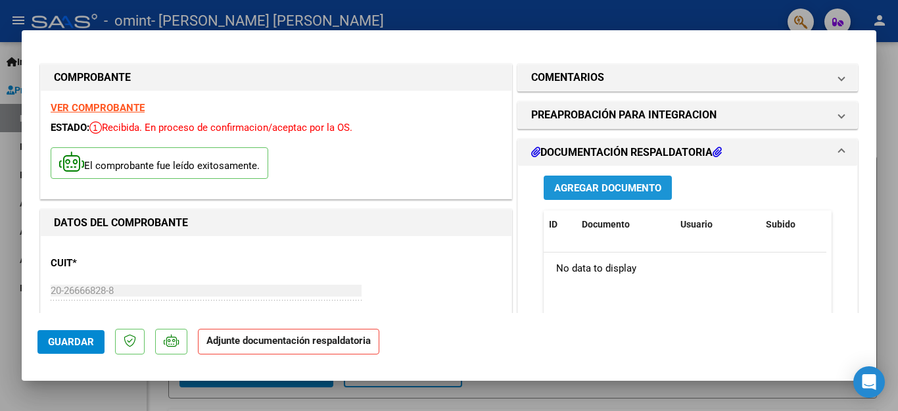
click at [638, 191] on span "Agregar Documento" at bounding box center [607, 188] width 107 height 12
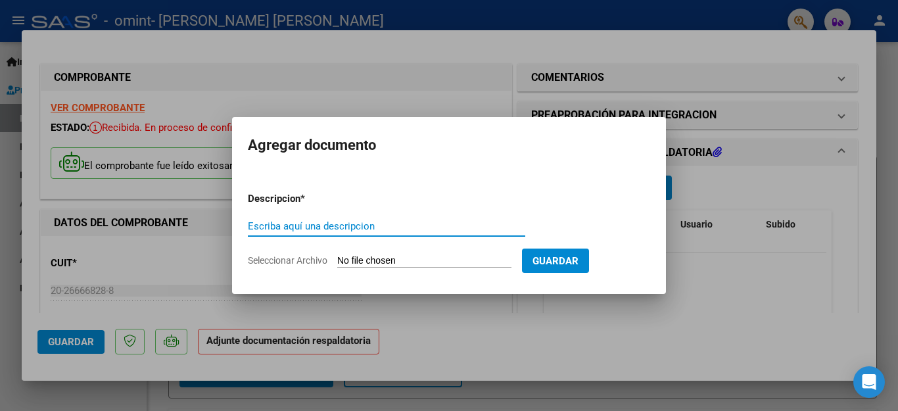
click at [429, 221] on input "Escriba aquí una descripcion" at bounding box center [386, 226] width 277 height 12
type input "planilla asistencia"
click at [451, 260] on input "Seleccionar Archivo" at bounding box center [424, 261] width 174 height 12
type input "C:\fakepath\[PERSON_NAME] GALO PLANILLA 7-25.pdf"
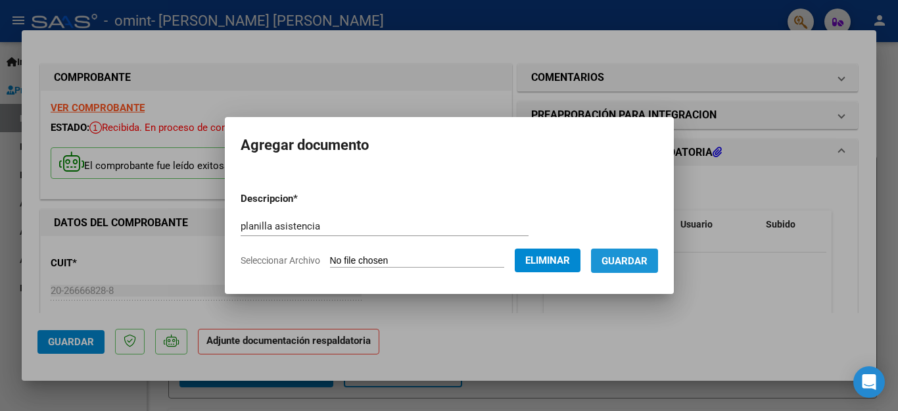
click at [631, 266] on button "Guardar" at bounding box center [624, 261] width 67 height 24
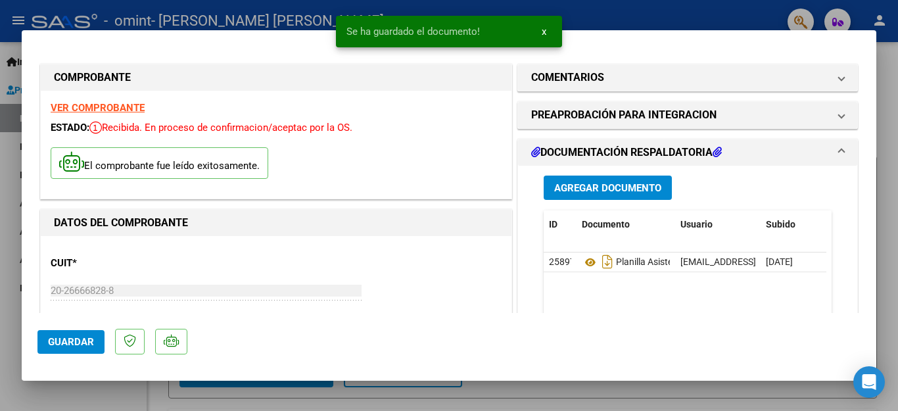
click at [836, 149] on mat-expansion-panel-header "DOCUMENTACIÓN RESPALDATORIA" at bounding box center [687, 152] width 339 height 26
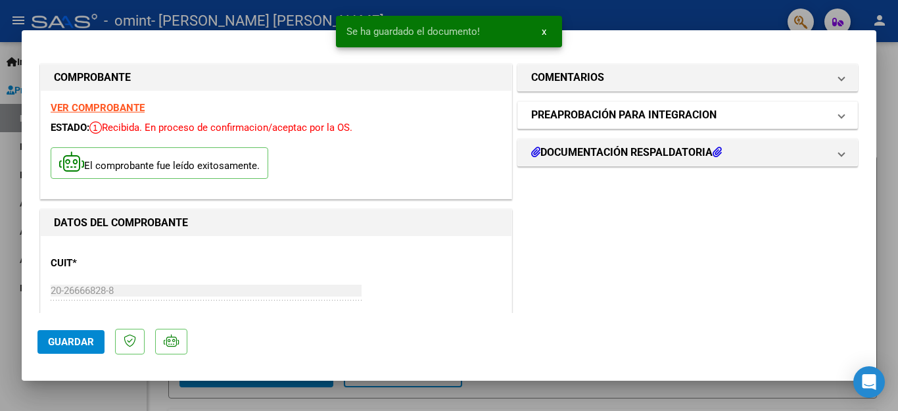
click at [834, 122] on mat-expansion-panel-header "PREAPROBACIÓN PARA INTEGRACION" at bounding box center [687, 115] width 339 height 26
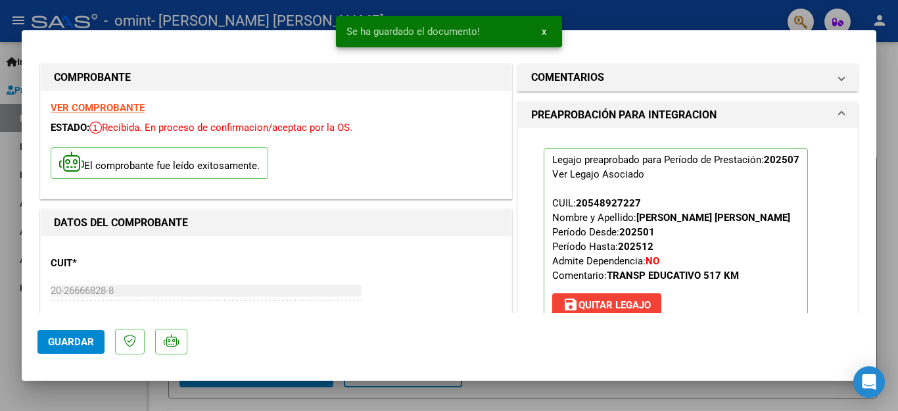
click at [834, 122] on mat-expansion-panel-header "PREAPROBACIÓN PARA INTEGRACION" at bounding box center [687, 115] width 339 height 26
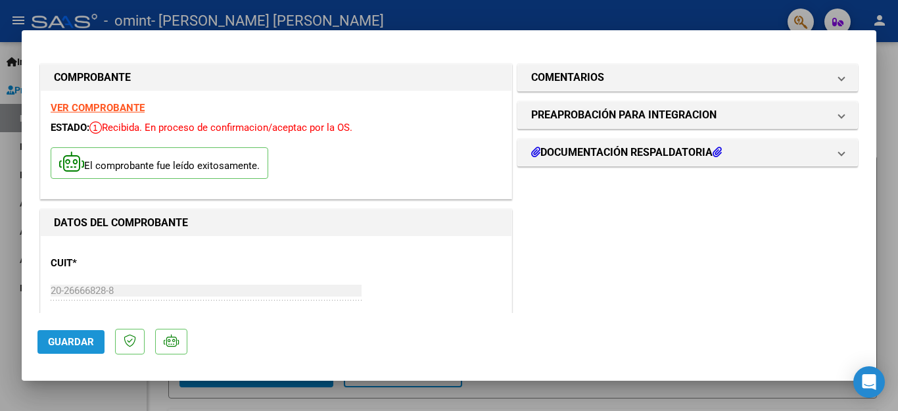
click at [80, 341] on span "Guardar" at bounding box center [71, 342] width 46 height 12
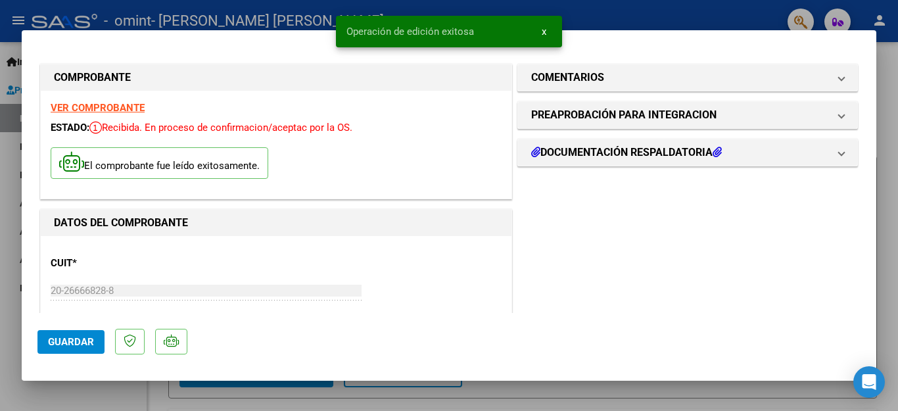
click at [886, 165] on div at bounding box center [449, 205] width 898 height 411
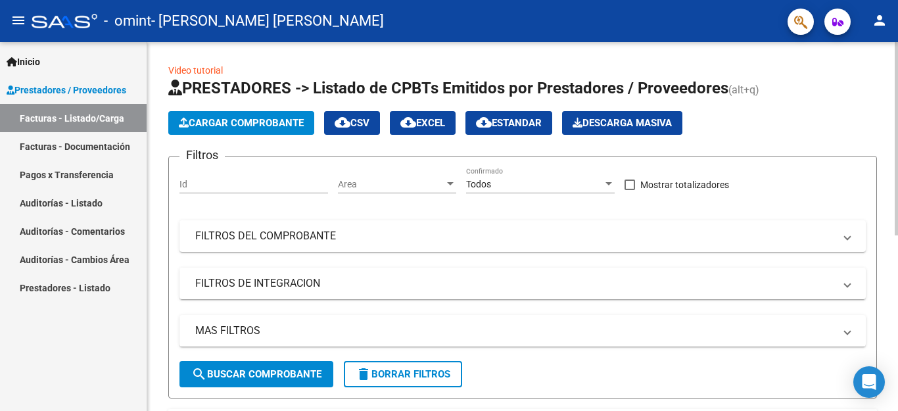
click at [283, 123] on span "Cargar Comprobante" at bounding box center [241, 123] width 125 height 12
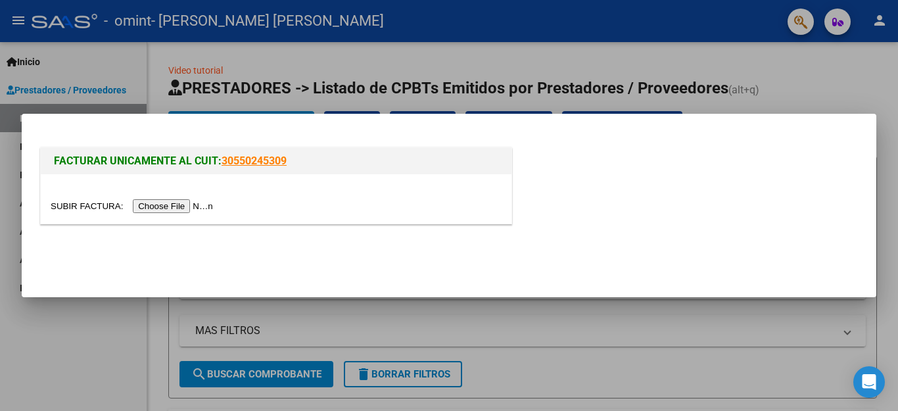
click at [190, 207] on input "file" at bounding box center [134, 206] width 166 height 14
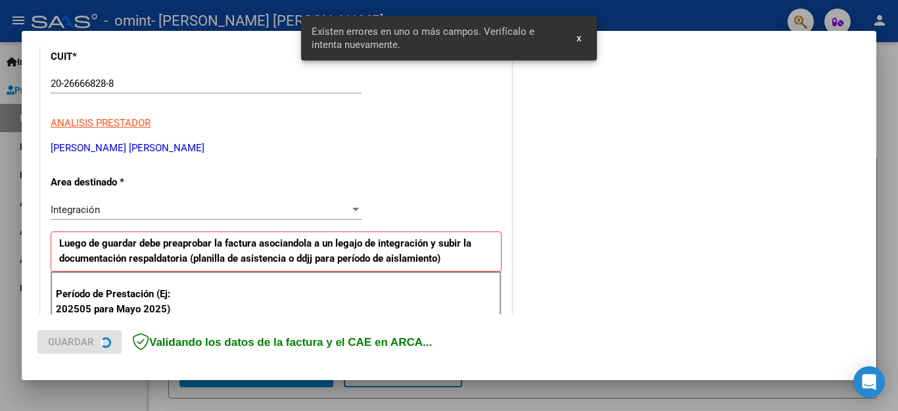
scroll to position [300, 0]
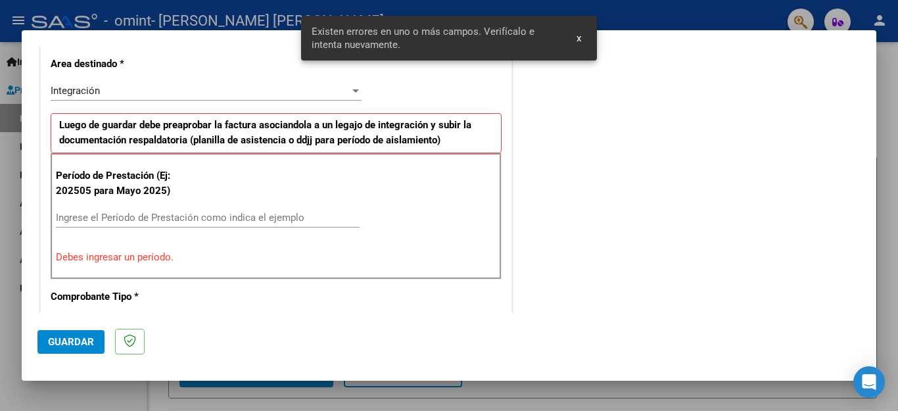
click at [192, 216] on input "Ingrese el Período de Prestación como indica el ejemplo" at bounding box center [208, 218] width 304 height 12
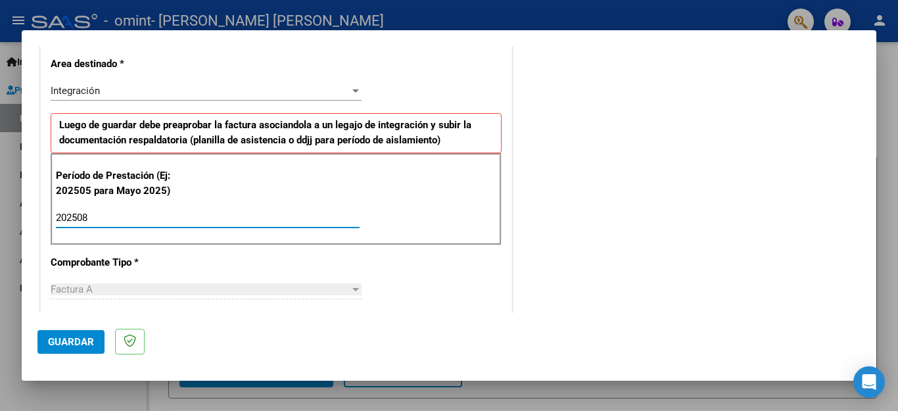
type input "202508"
click at [225, 240] on div "Período de Prestación (Ej: 202505 para Mayo 2025) 202508 Ingrese el Período de …" at bounding box center [276, 199] width 451 height 92
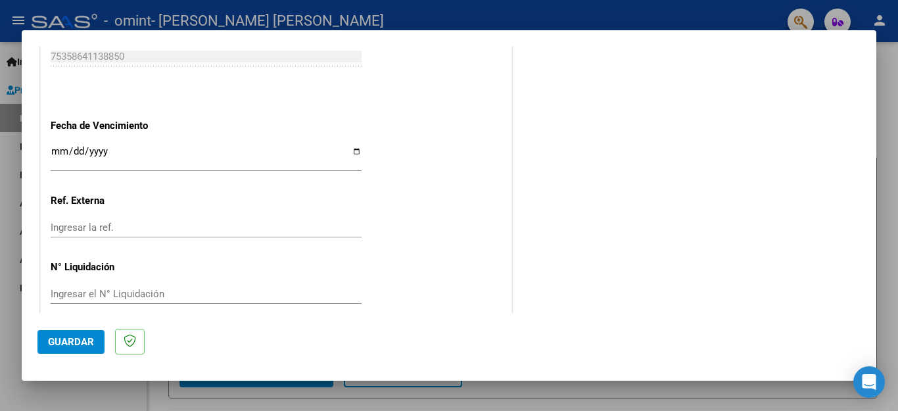
scroll to position [742, 0]
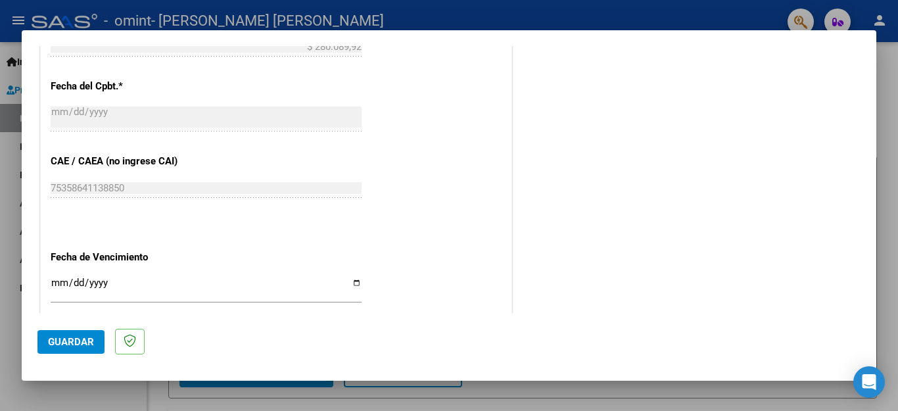
click at [58, 277] on input "Ingresar la fecha" at bounding box center [206, 287] width 311 height 21
type input "[DATE]"
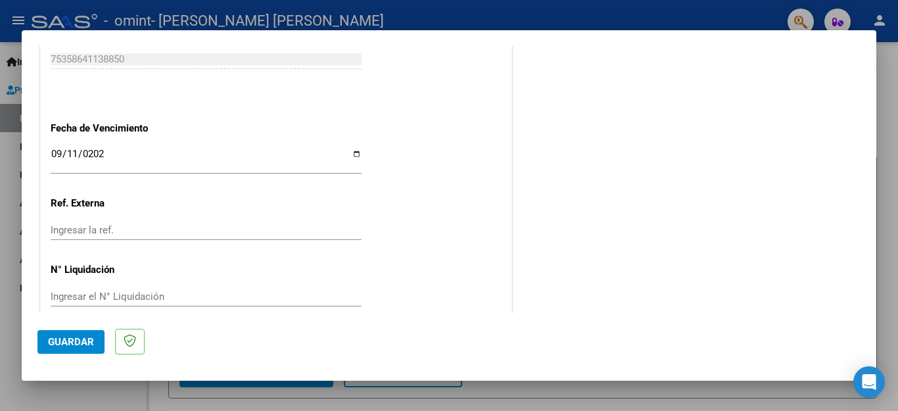
scroll to position [874, 0]
click at [71, 342] on span "Guardar" at bounding box center [71, 342] width 46 height 12
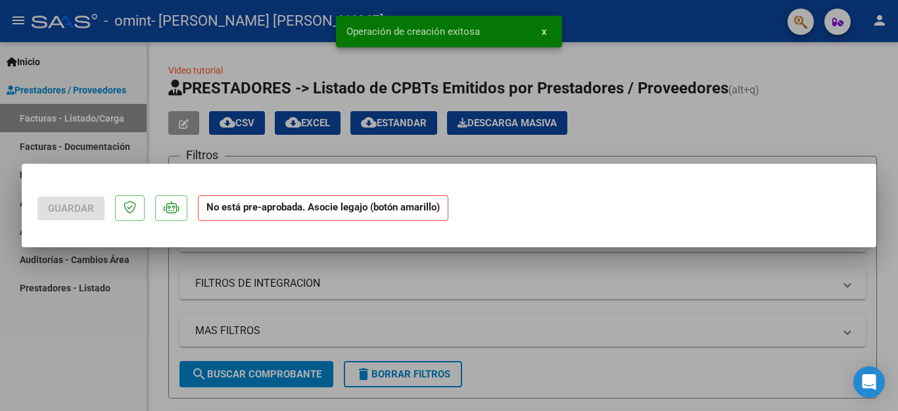
scroll to position [0, 0]
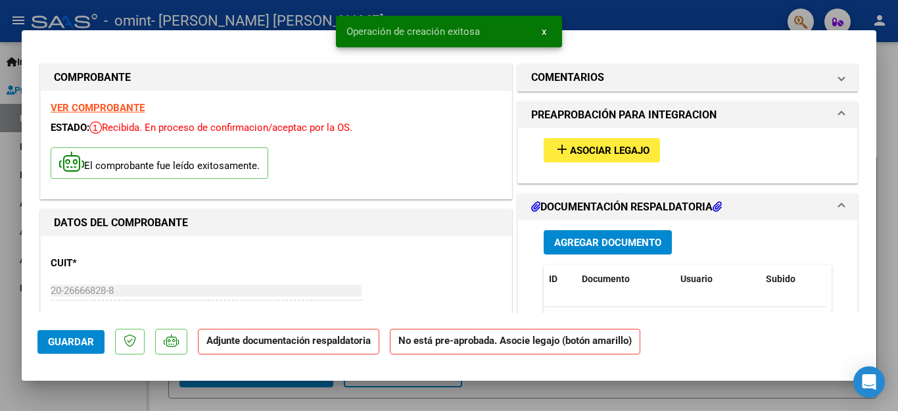
click at [631, 155] on span "Asociar Legajo" at bounding box center [610, 151] width 80 height 12
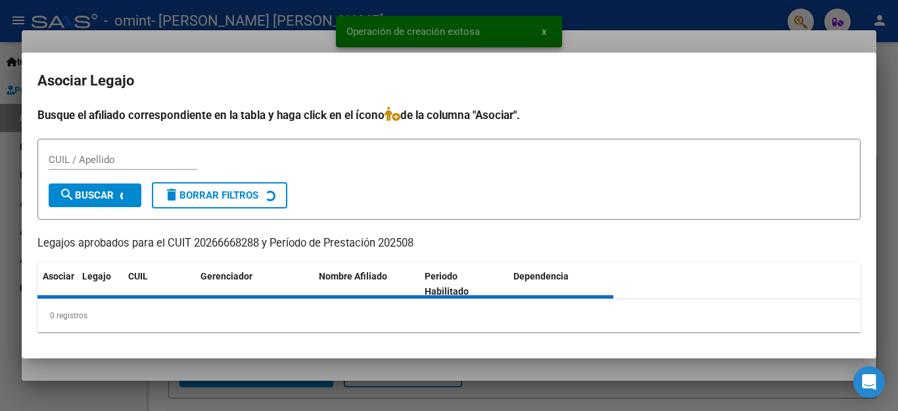
click at [632, 155] on div "Busque el afiliado correspondiente en la tabla y haga click en el ícono de la c…" at bounding box center [448, 220] width 823 height 226
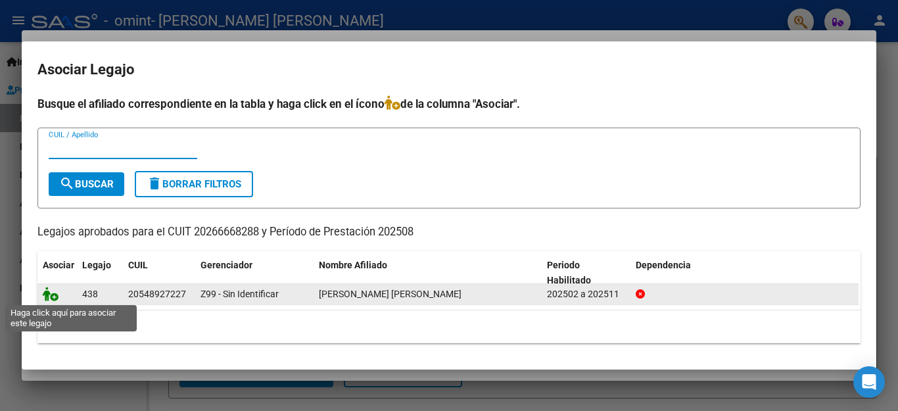
click at [49, 295] on icon at bounding box center [51, 294] width 16 height 14
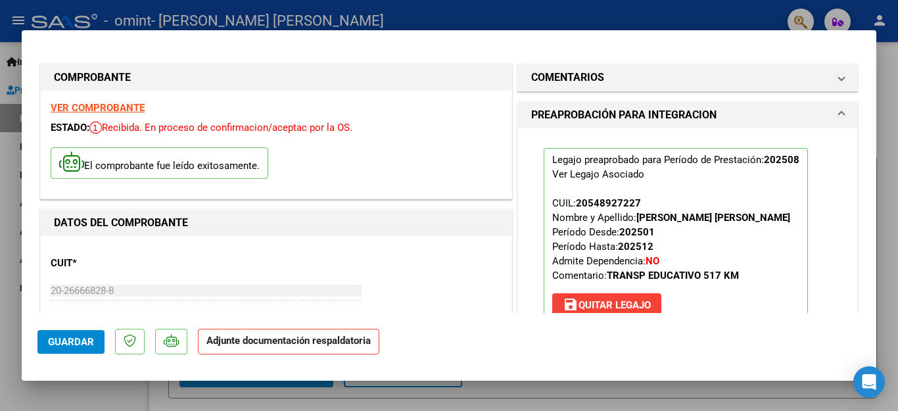
click at [839, 107] on span at bounding box center [841, 115] width 5 height 16
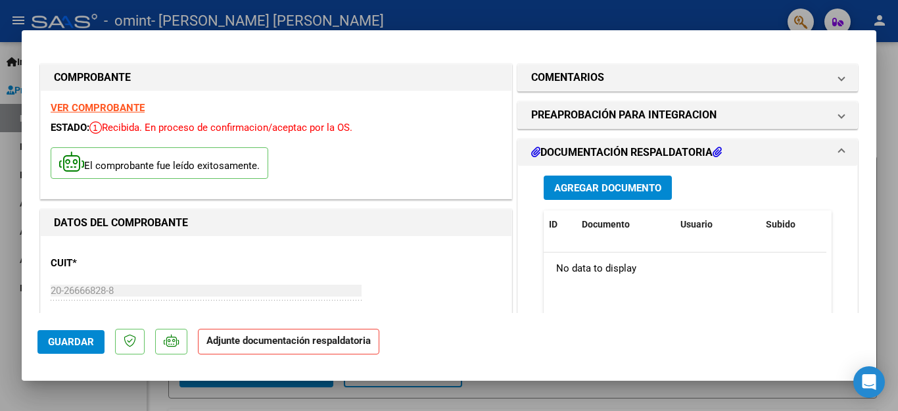
click at [633, 191] on span "Agregar Documento" at bounding box center [607, 188] width 107 height 12
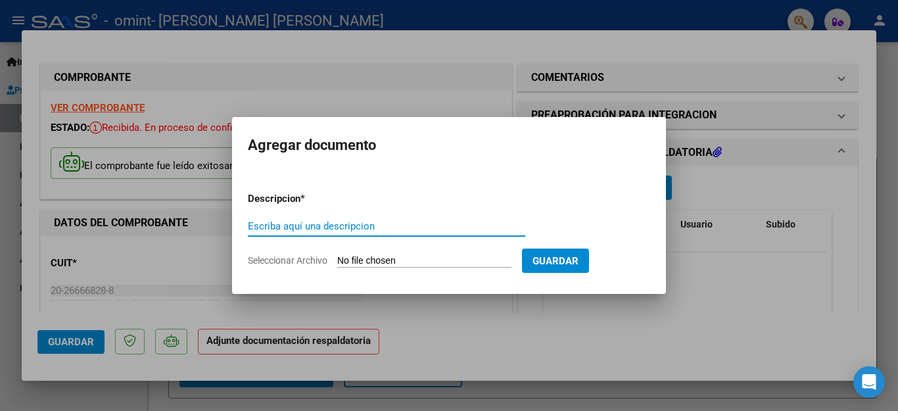
click at [462, 228] on input "Escriba aquí una descripcion" at bounding box center [386, 226] width 277 height 12
type input "planilla asistencia"
click at [535, 197] on form "Descripcion * planilla asistencia Escriba aquí una descripcion Seleccionar Arch…" at bounding box center [449, 229] width 402 height 96
click at [483, 255] on input "Seleccionar Archivo" at bounding box center [424, 261] width 174 height 12
type input "C:\fakepath\[PERSON_NAME] GALO PLANILLA 8-25.pdf"
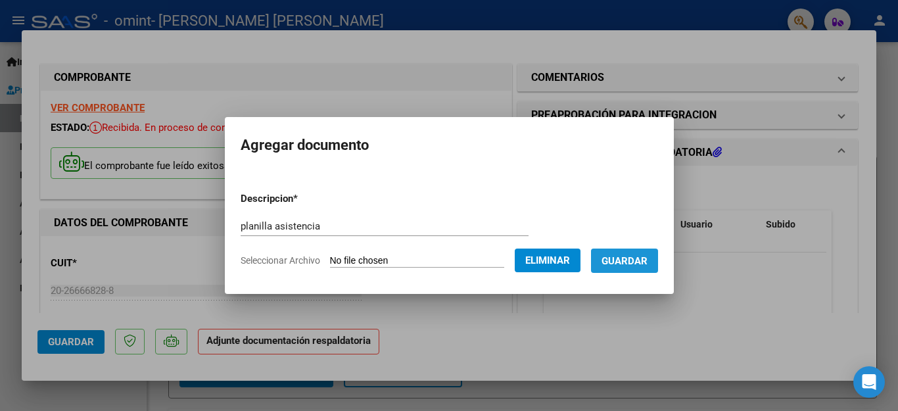
click at [635, 261] on span "Guardar" at bounding box center [625, 261] width 46 height 12
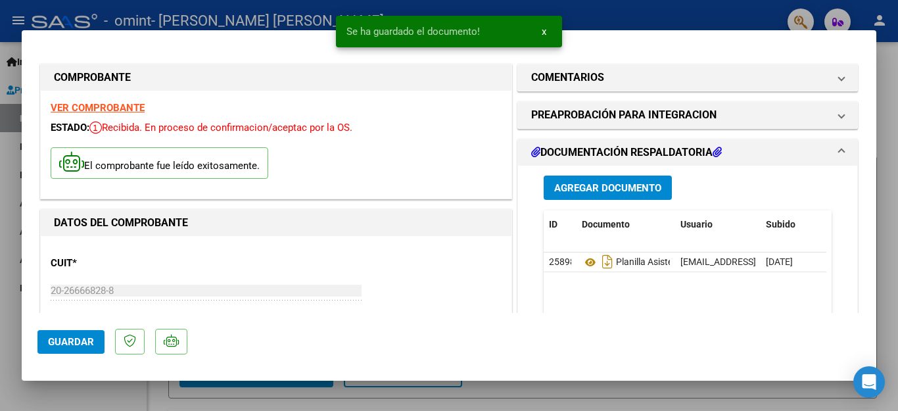
click at [492, 274] on div "CUIT * 20-26666828-8 Ingresar CUIT ANALISIS PRESTADOR [PERSON_NAME] [PERSON_NAM…" at bounding box center [276, 304] width 451 height 116
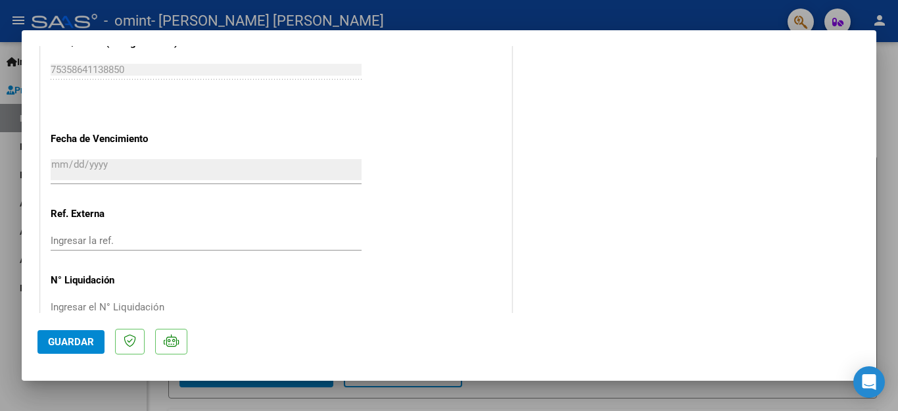
scroll to position [894, 0]
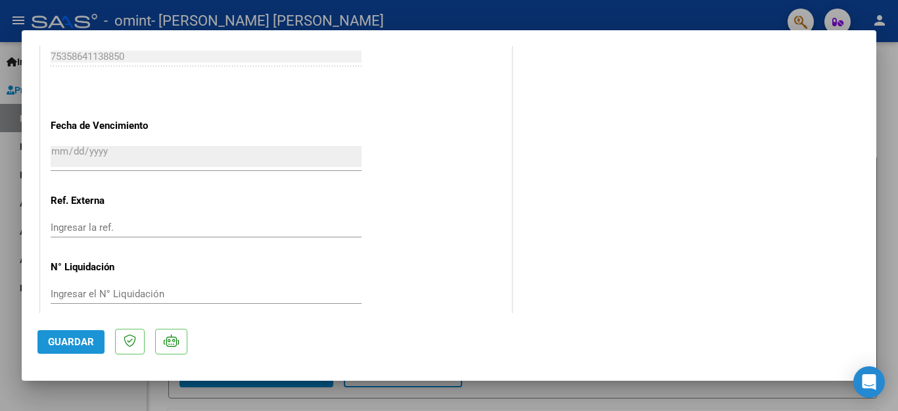
click at [77, 346] on span "Guardar" at bounding box center [71, 342] width 46 height 12
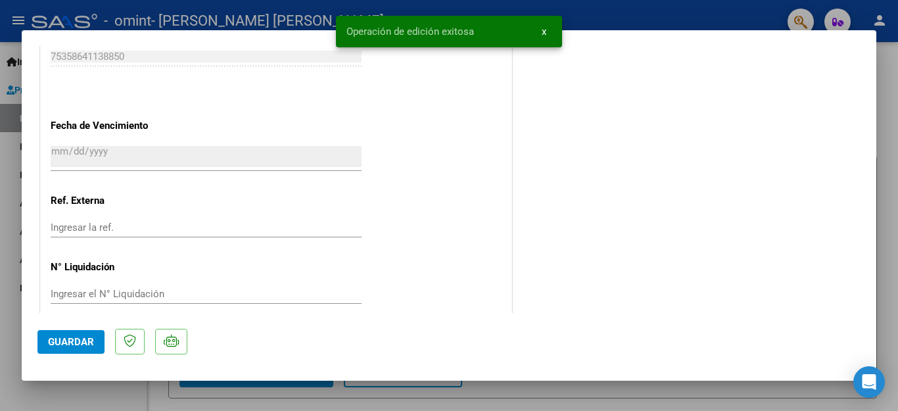
click at [885, 152] on div at bounding box center [449, 205] width 898 height 411
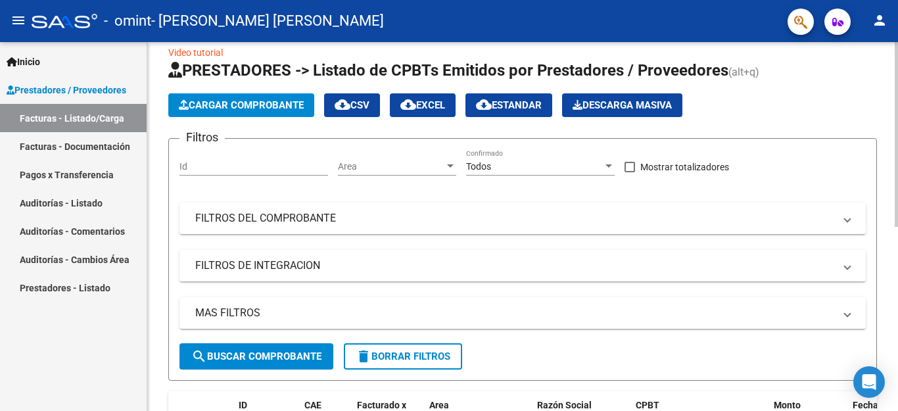
scroll to position [0, 0]
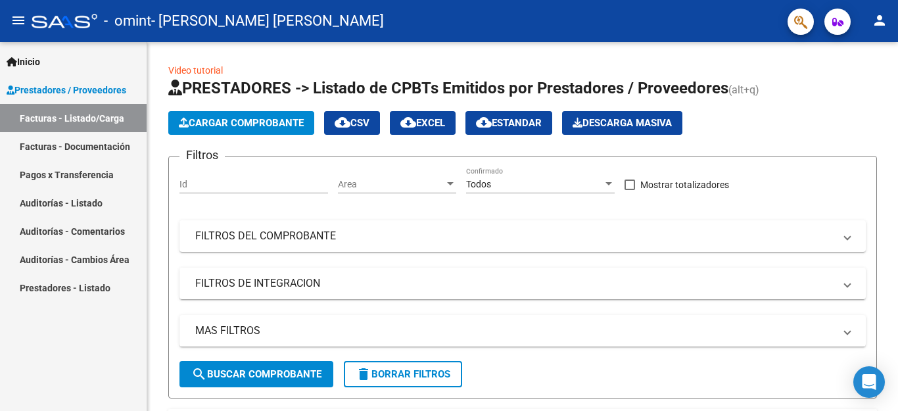
click at [62, 89] on span "Prestadores / Proveedores" at bounding box center [67, 90] width 120 height 14
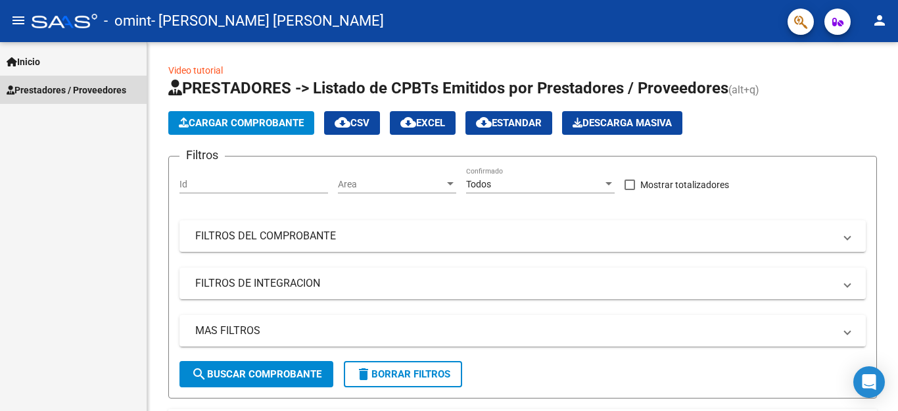
click at [62, 89] on span "Prestadores / Proveedores" at bounding box center [67, 90] width 120 height 14
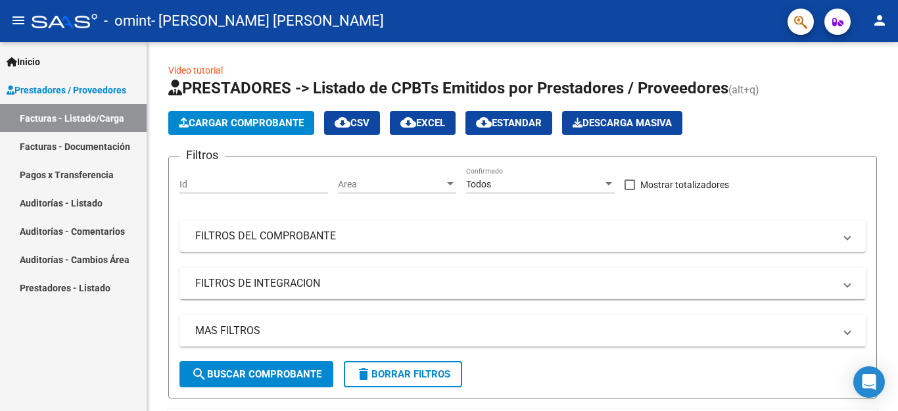
click at [92, 176] on link "Pagos x Transferencia" at bounding box center [73, 174] width 147 height 28
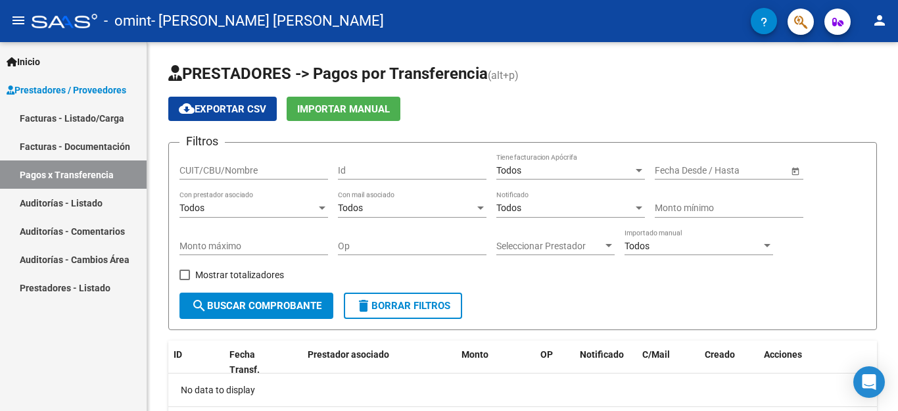
click at [135, 201] on link "Auditorías - Listado" at bounding box center [73, 203] width 147 height 28
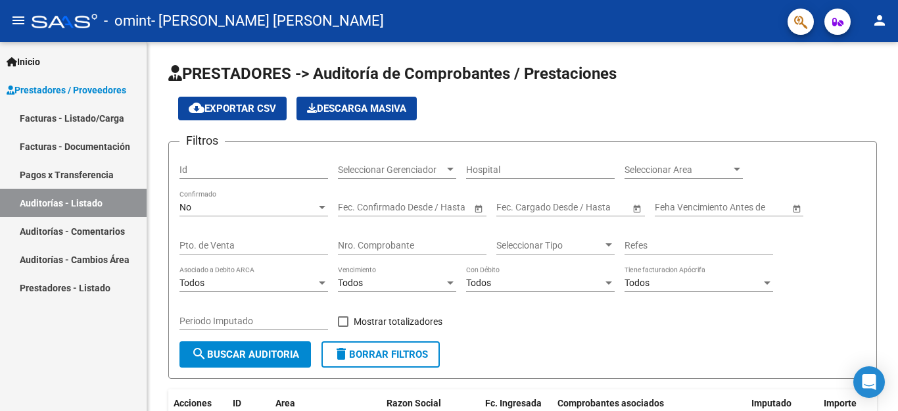
click at [877, 19] on mat-icon "person" at bounding box center [880, 20] width 16 height 16
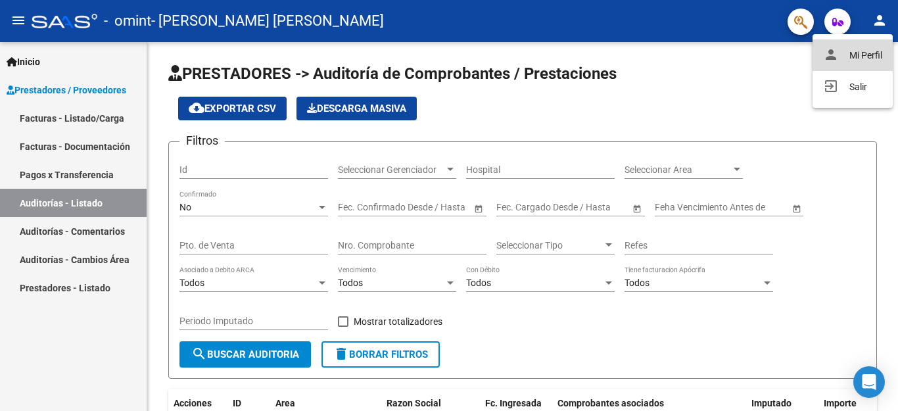
click at [863, 61] on button "person Mi Perfil" at bounding box center [853, 55] width 80 height 32
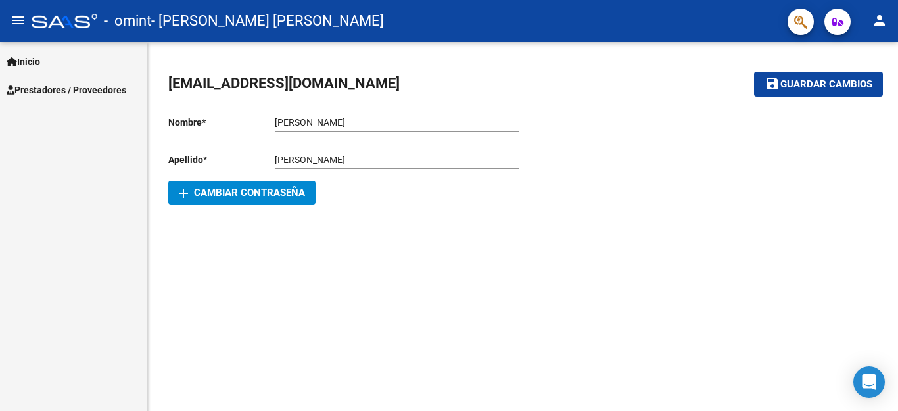
click at [288, 191] on span "add Cambiar Contraseña" at bounding box center [242, 193] width 126 height 12
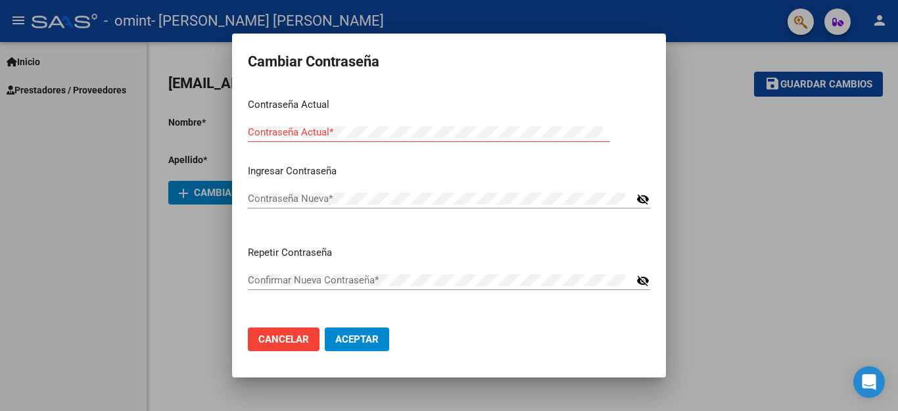
click at [756, 164] on div at bounding box center [449, 205] width 898 height 411
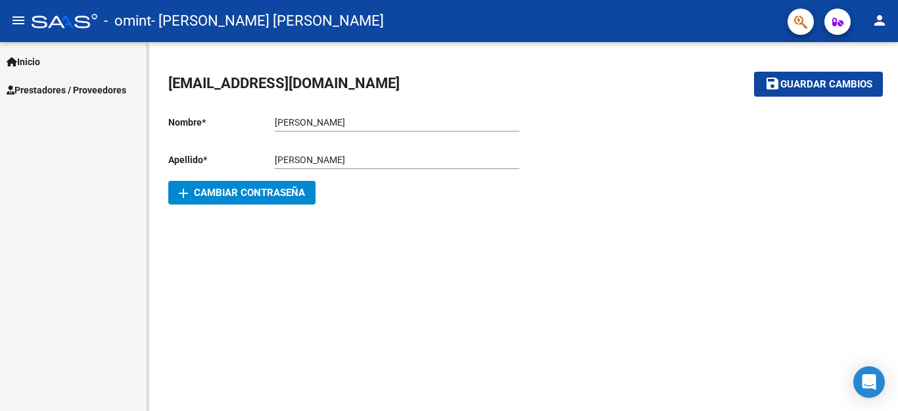
click at [756, 164] on div at bounding box center [700, 154] width 354 height 99
click at [105, 89] on span "Prestadores / Proveedores" at bounding box center [67, 90] width 120 height 14
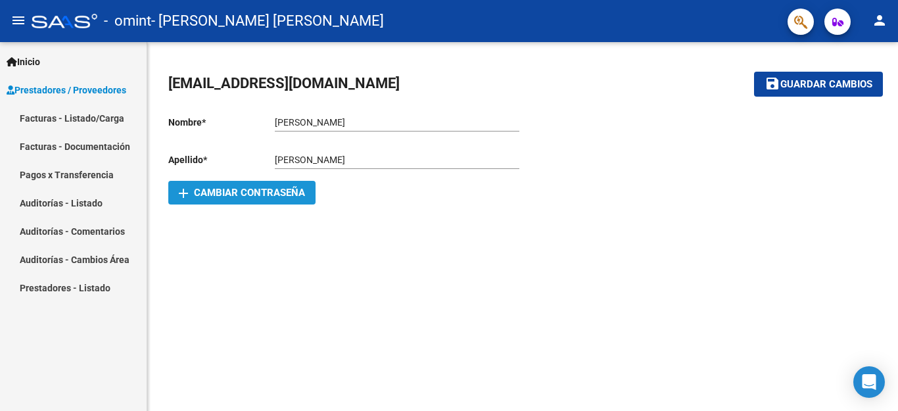
click at [210, 195] on span "add Cambiar Contraseña" at bounding box center [242, 193] width 126 height 12
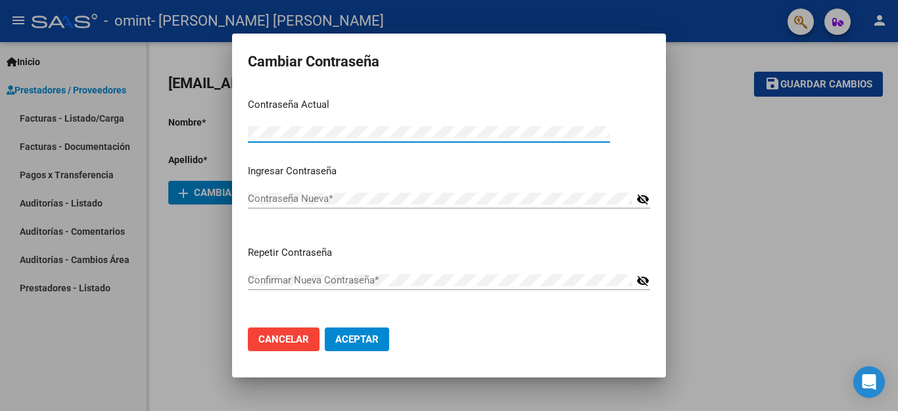
click at [277, 342] on span "Cancelar" at bounding box center [283, 339] width 51 height 12
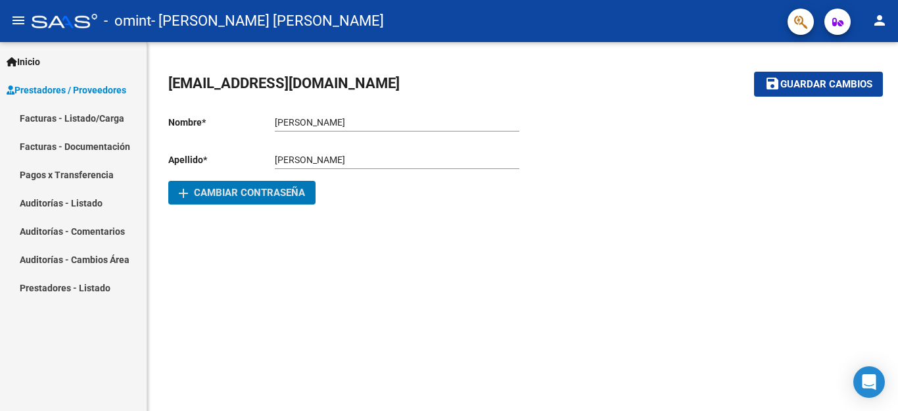
click at [77, 95] on span "Prestadores / Proveedores" at bounding box center [67, 90] width 120 height 14
